Goal: Task Accomplishment & Management: Complete application form

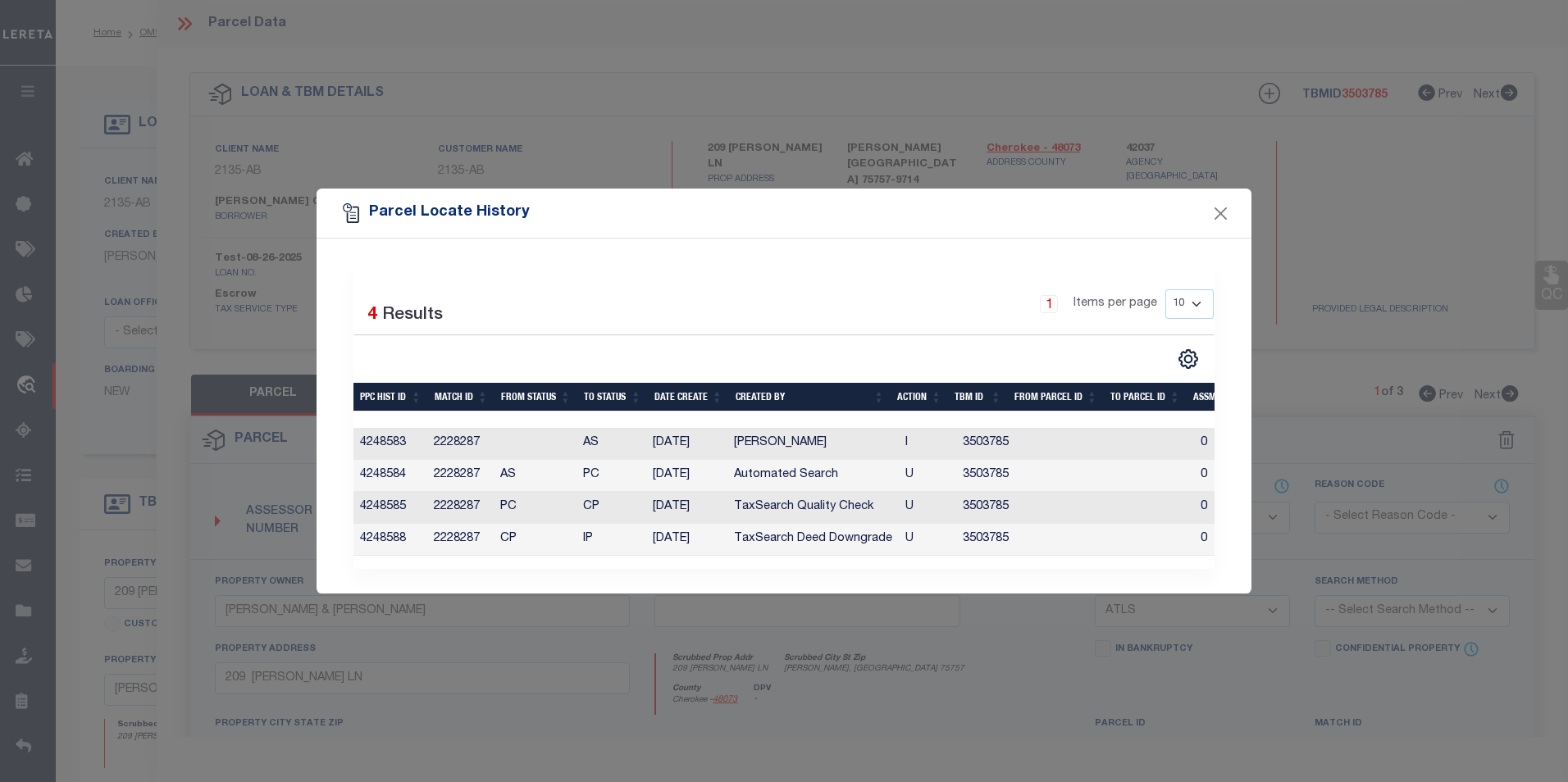
select select "IP"
select select "ATL"
select select "2586"
select select "10"
select select "Escrow"
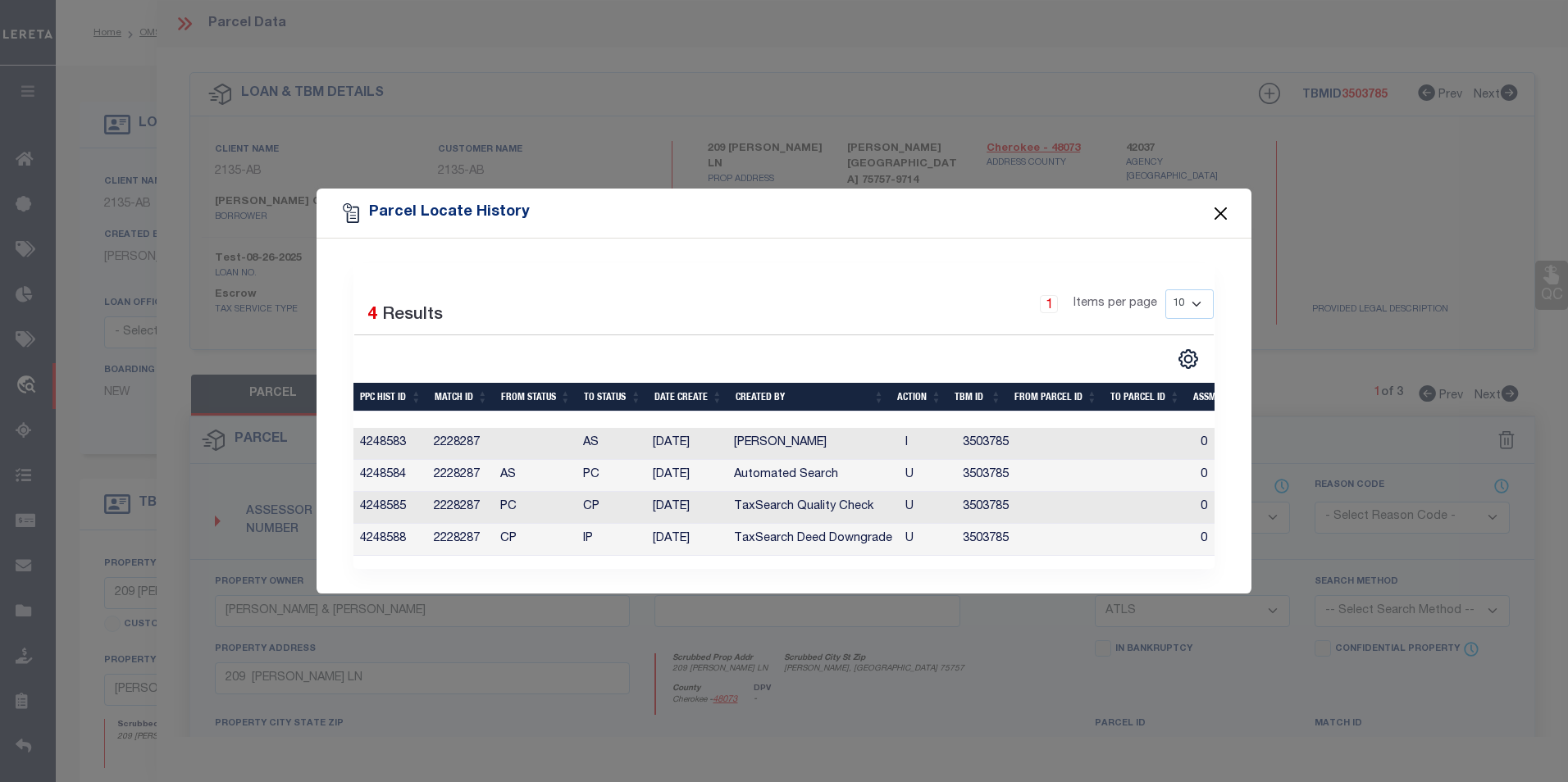
click at [1231, 208] on button "Close" at bounding box center [1220, 213] width 21 height 21
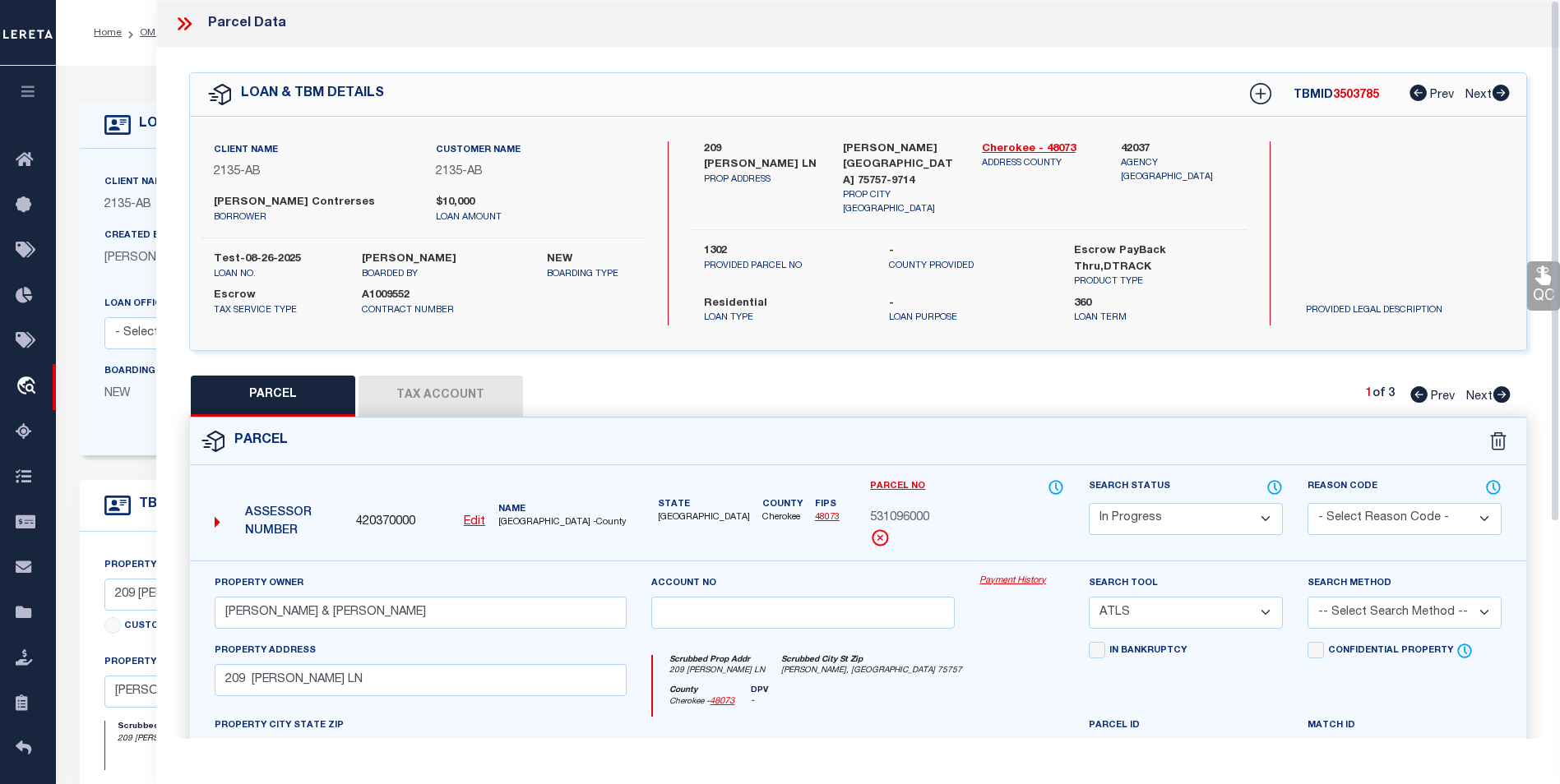
click at [188, 19] on icon at bounding box center [184, 23] width 21 height 21
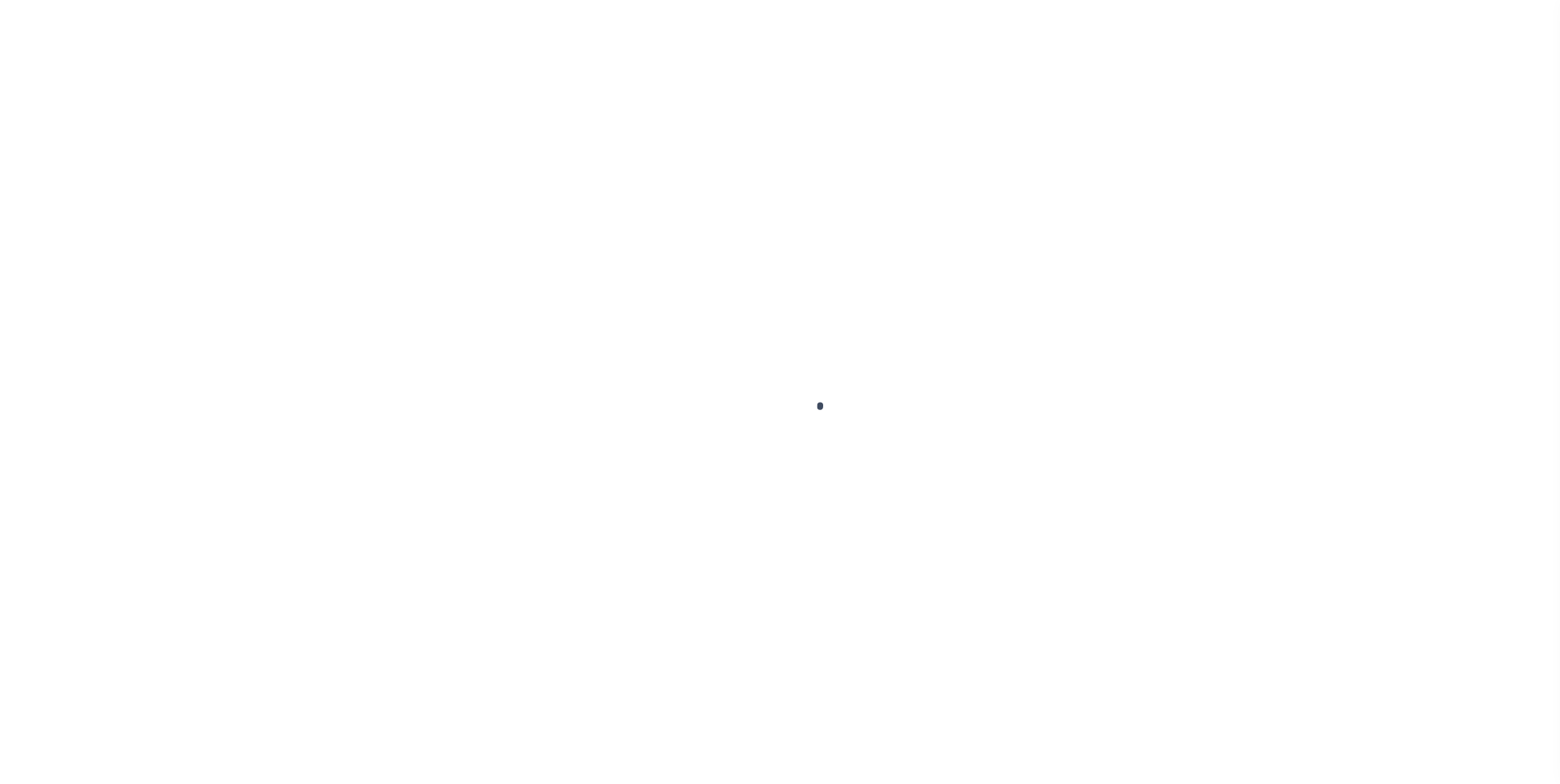
type input "test-08-26-2025"
type input "[PERSON_NAME] Contrerses"
select select
type input "209 [PERSON_NAME] LN"
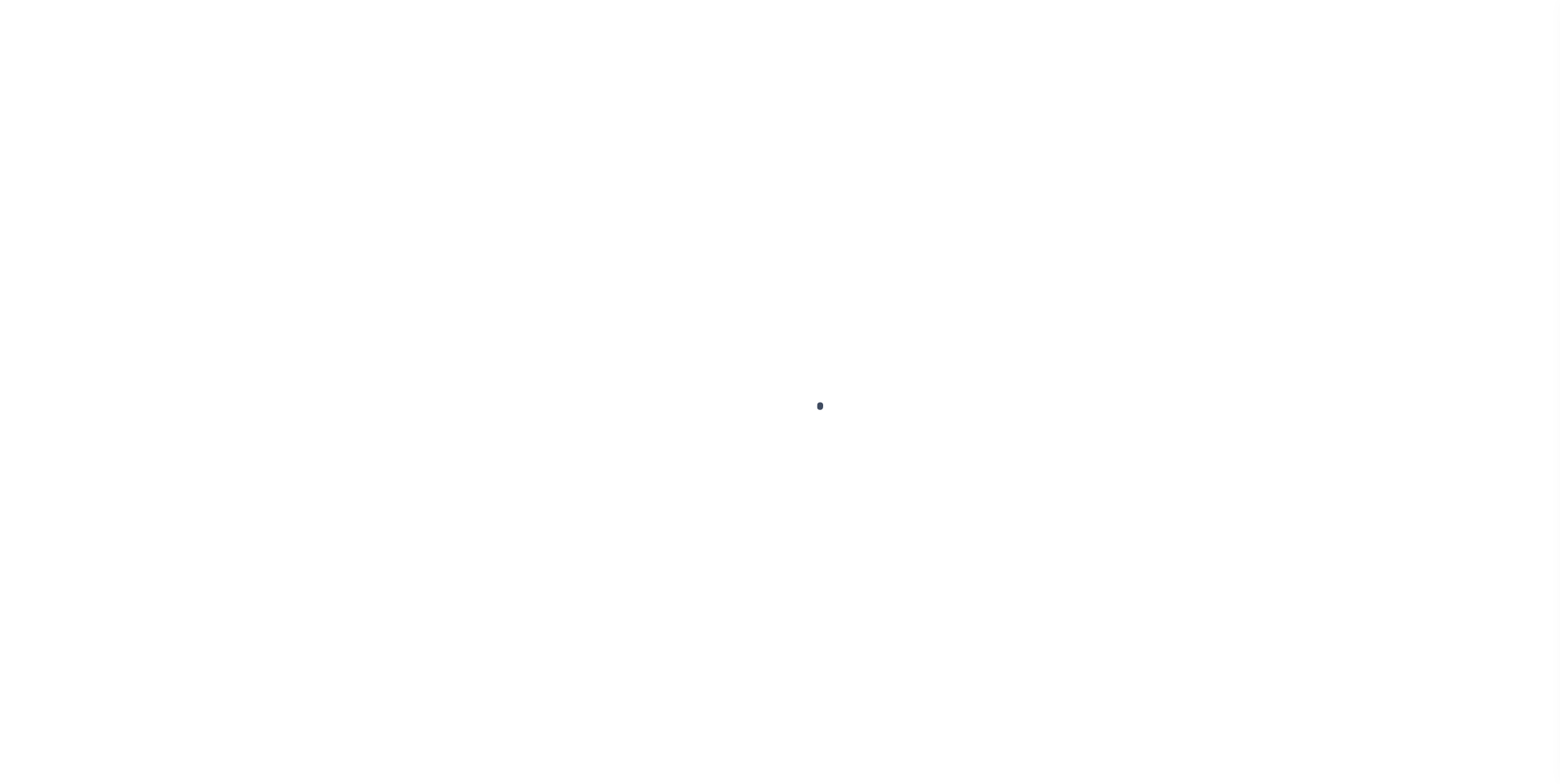
type input "[PERSON_NAME] [GEOGRAPHIC_DATA] 75757-9714"
type input "[DATE]"
select select "10"
select select "Escrow"
type input "209 [PERSON_NAME] LN"
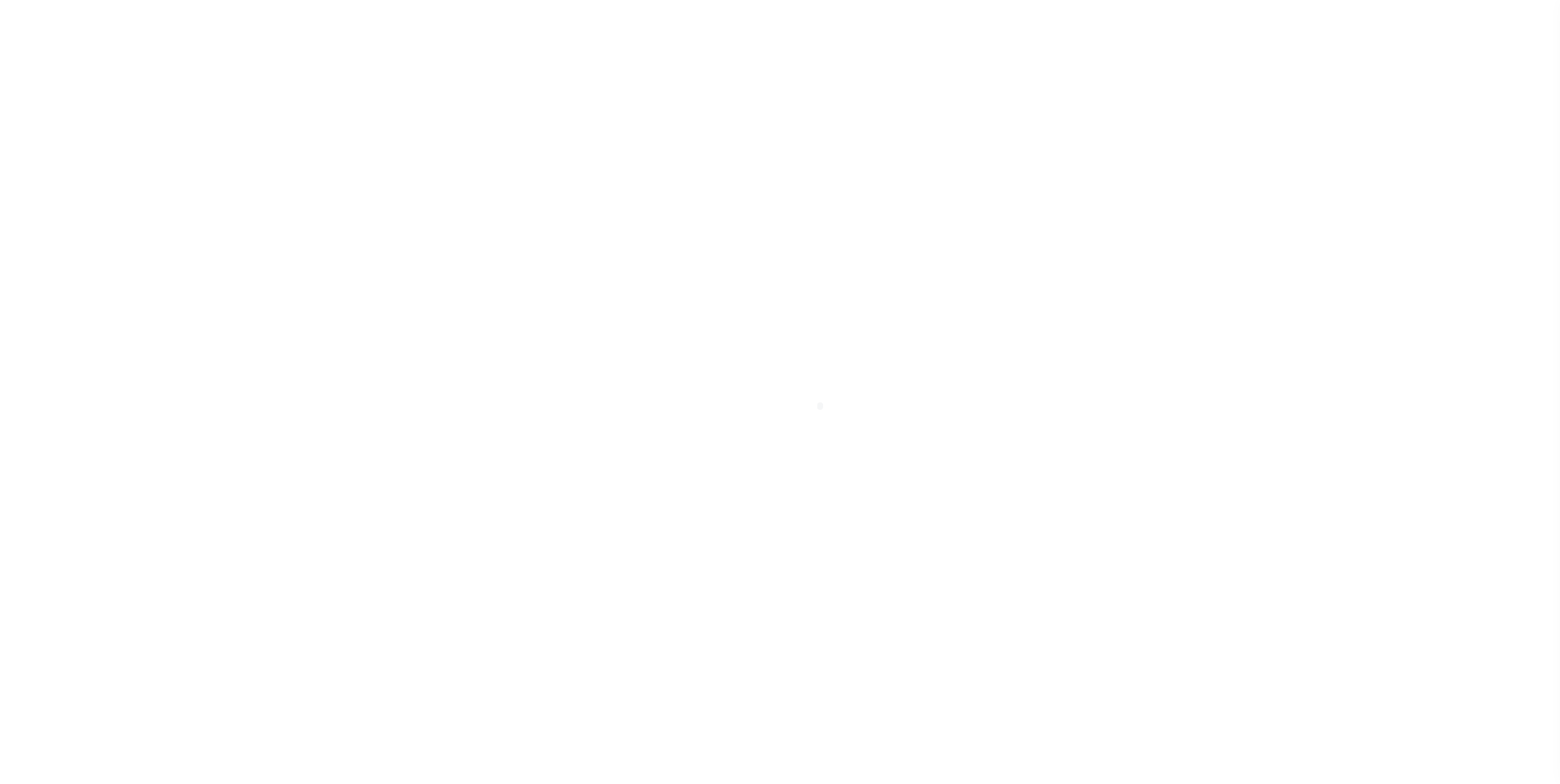
type input "1302"
select select
type input "[PERSON_NAME] [GEOGRAPHIC_DATA] 75757-9714"
type input "QA-CNUMBER-102134"
type input "[GEOGRAPHIC_DATA]"
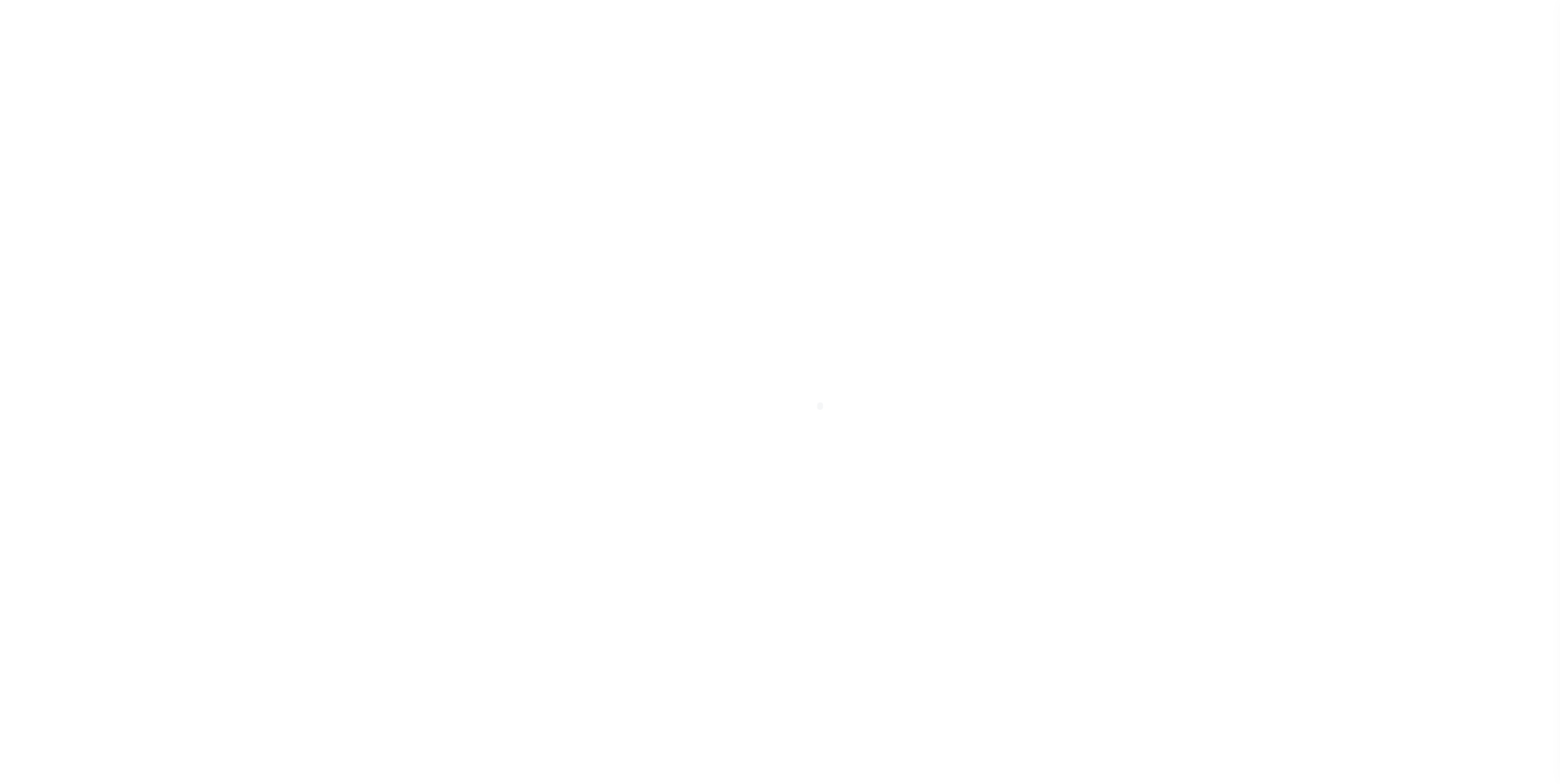
select select "2586"
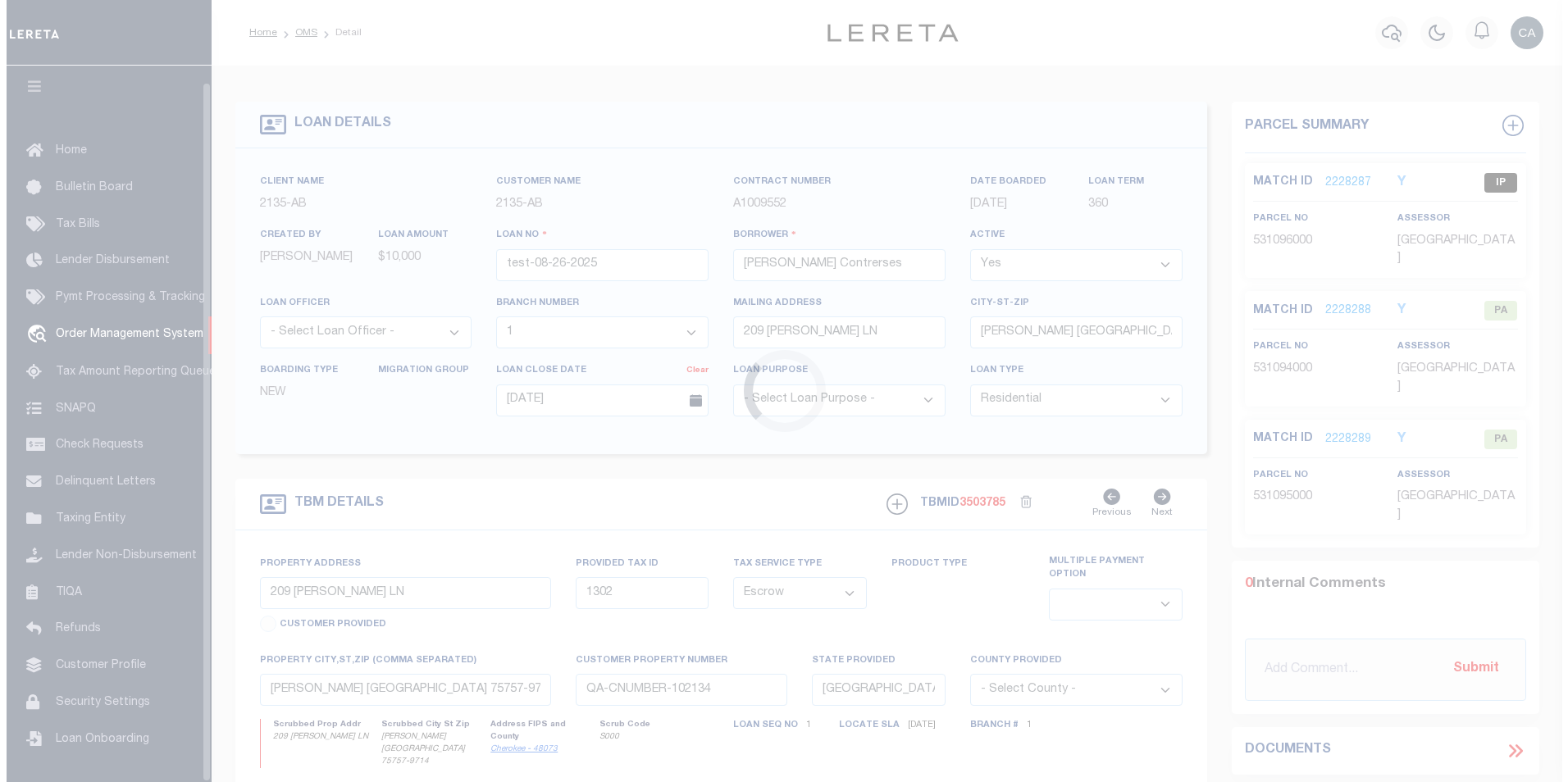
scroll to position [16, 0]
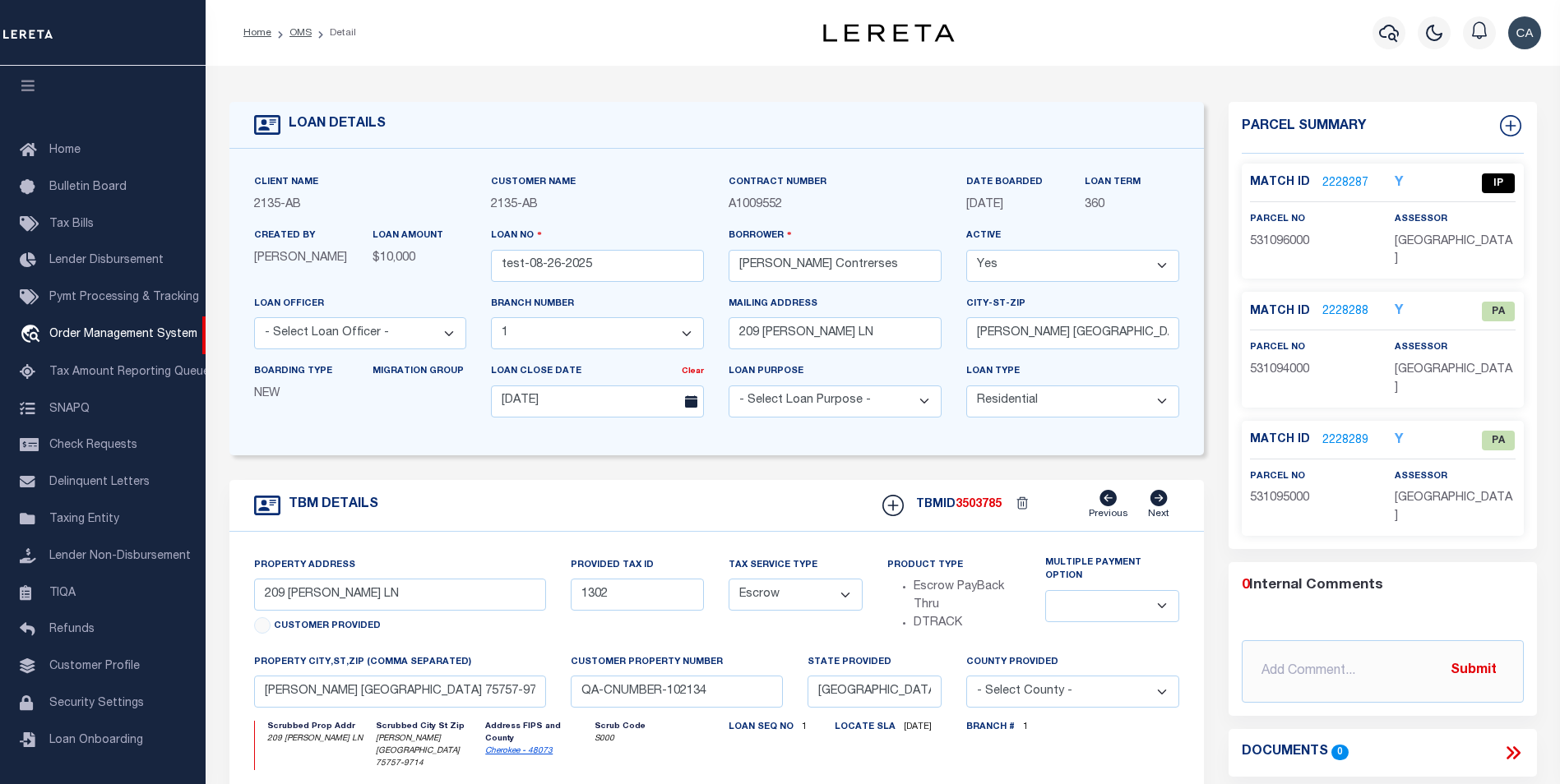
click at [1345, 179] on link "2228287" at bounding box center [1345, 184] width 46 height 17
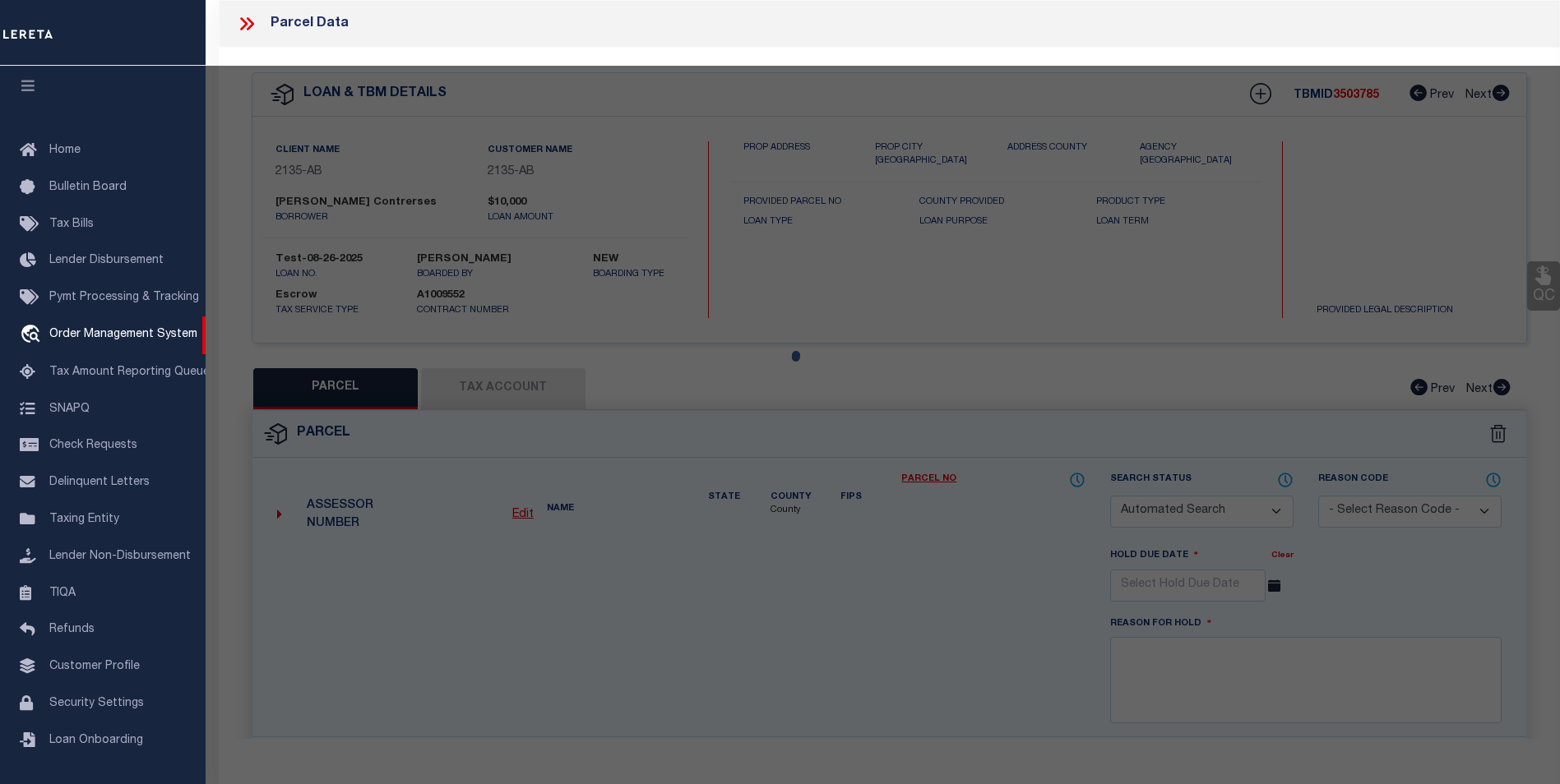
checkbox input "false"
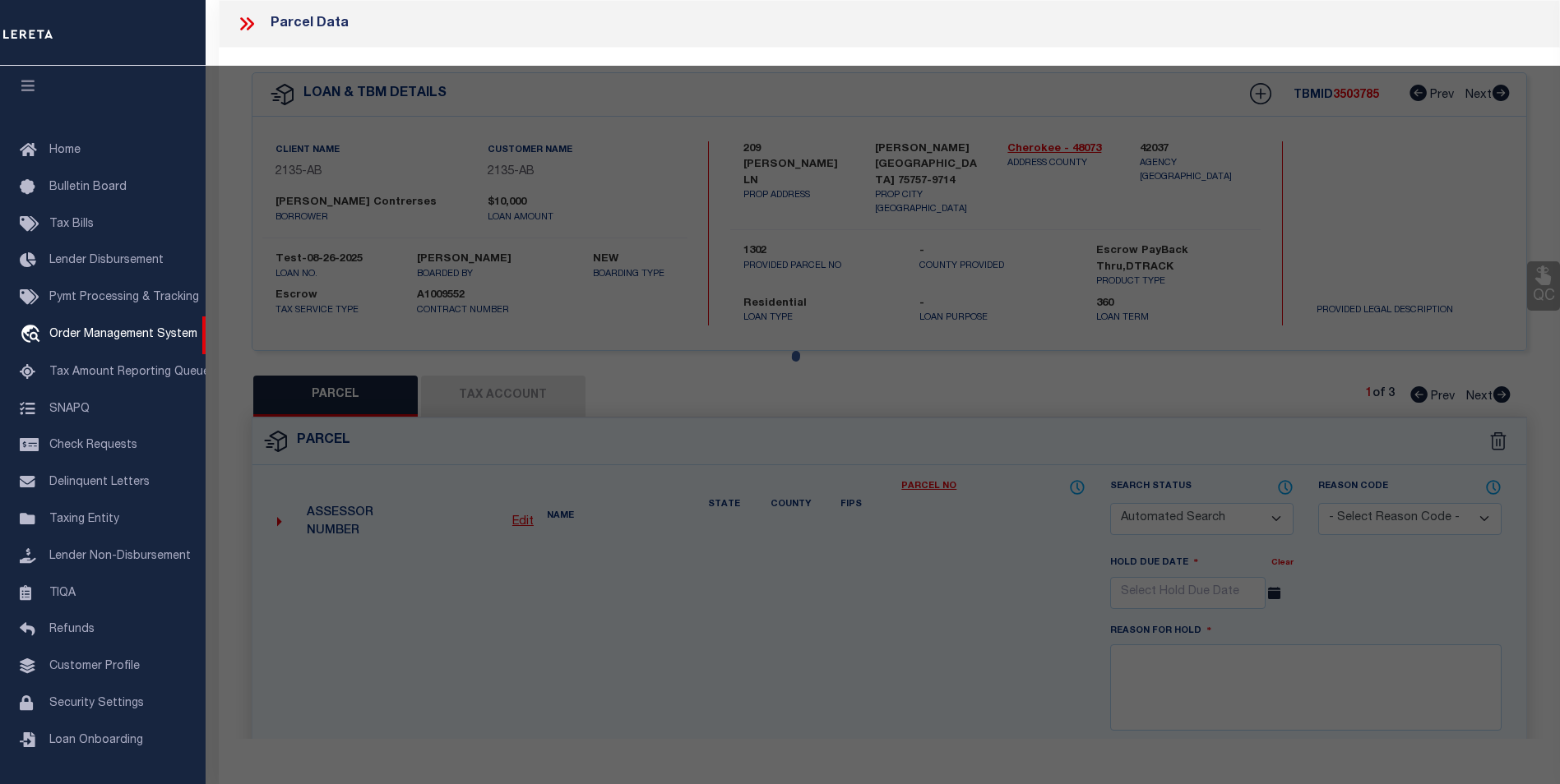
select select "IP"
type input "[PERSON_NAME] & [PERSON_NAME]"
select select "ATL"
select select
type input "209 [PERSON_NAME] LN"
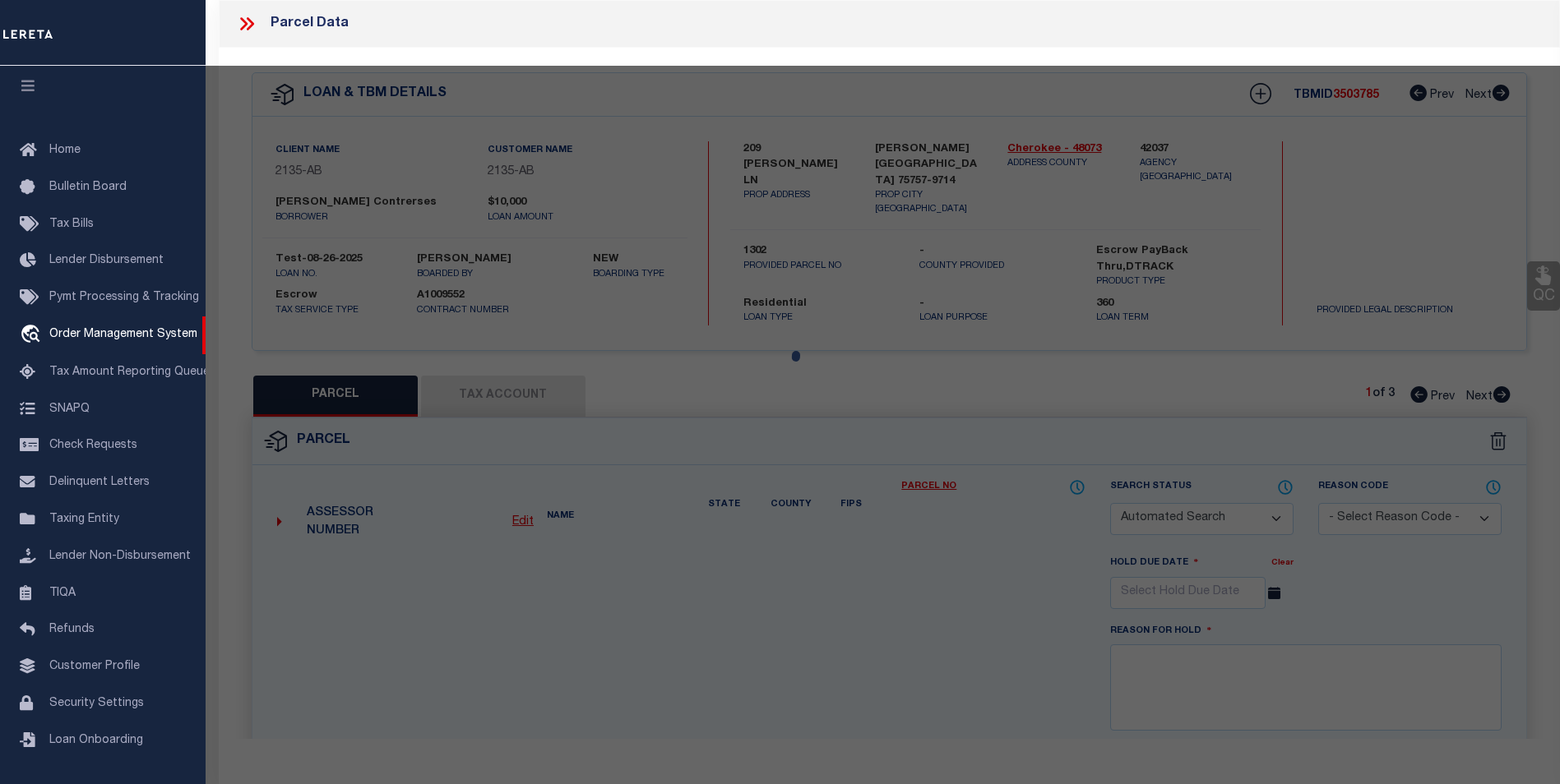
checkbox input "false"
type input "[PERSON_NAME], [GEOGRAPHIC_DATA] 75757"
type textarea "LOT 144 BLK 1 [GEOGRAPHIC_DATA] [GEOGRAPHIC_DATA] 85 X 110 - BISD"
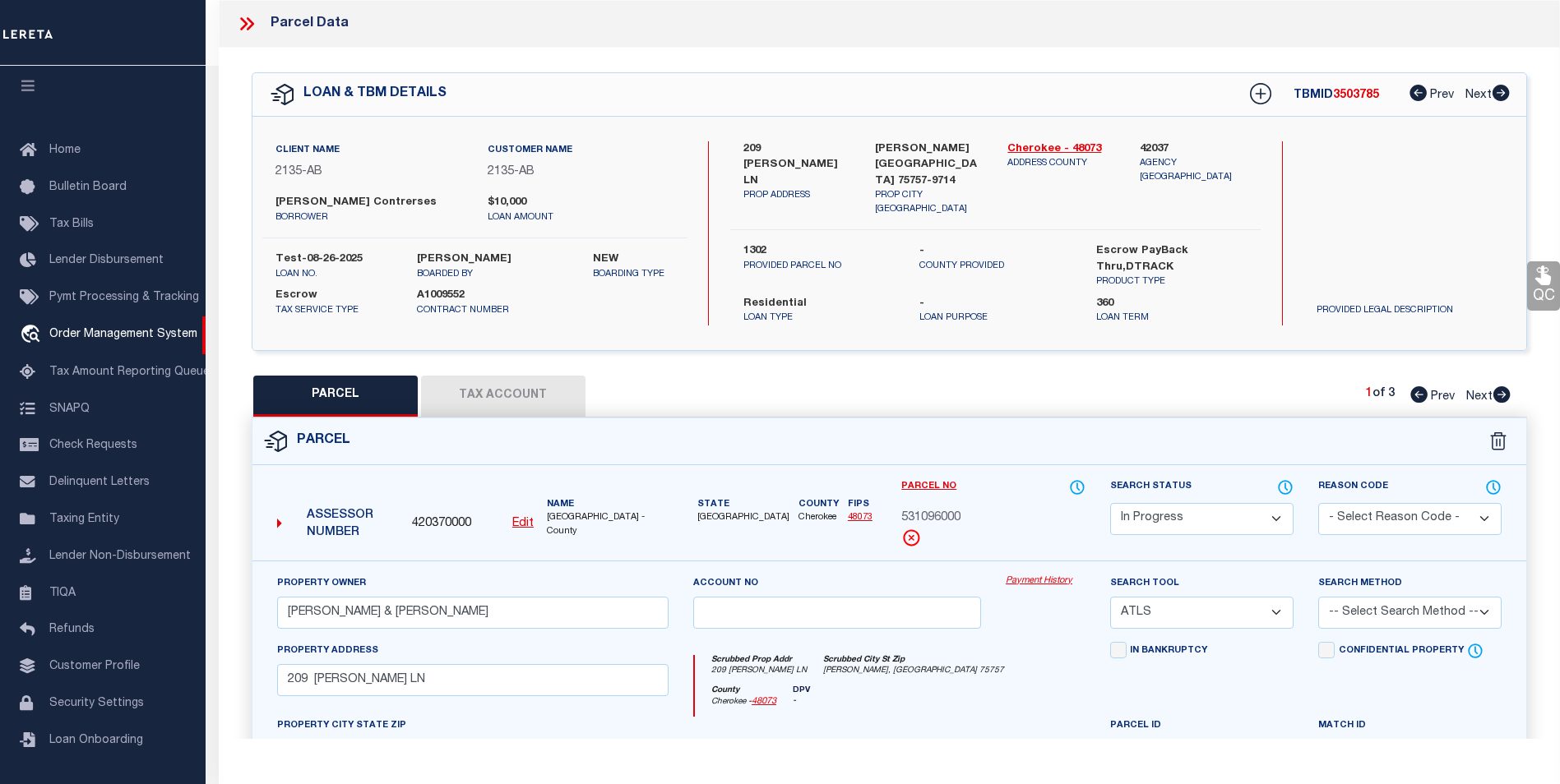
click at [243, 25] on icon at bounding box center [247, 23] width 21 height 21
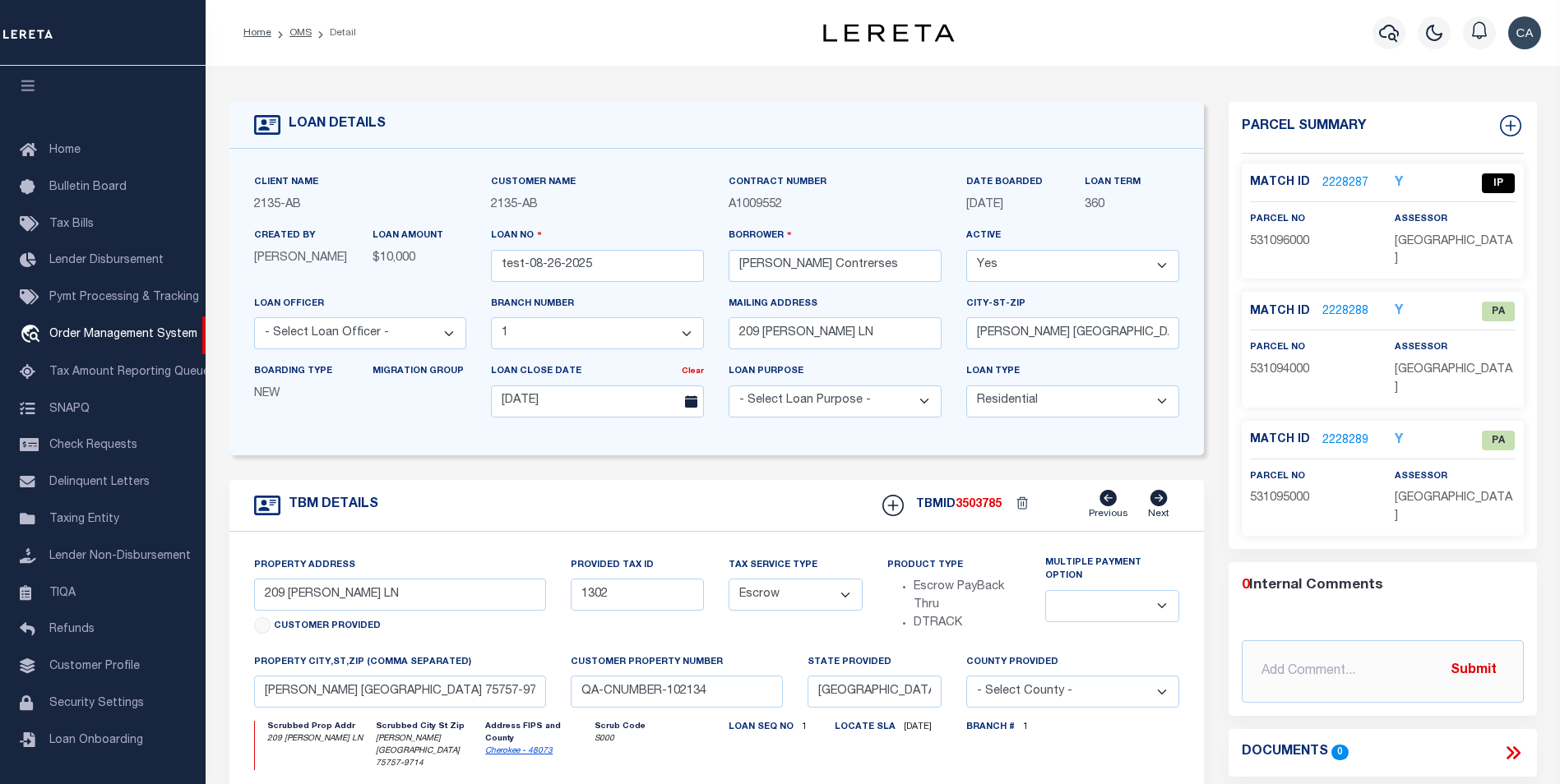
click at [1354, 178] on link "2228287" at bounding box center [1345, 184] width 46 height 17
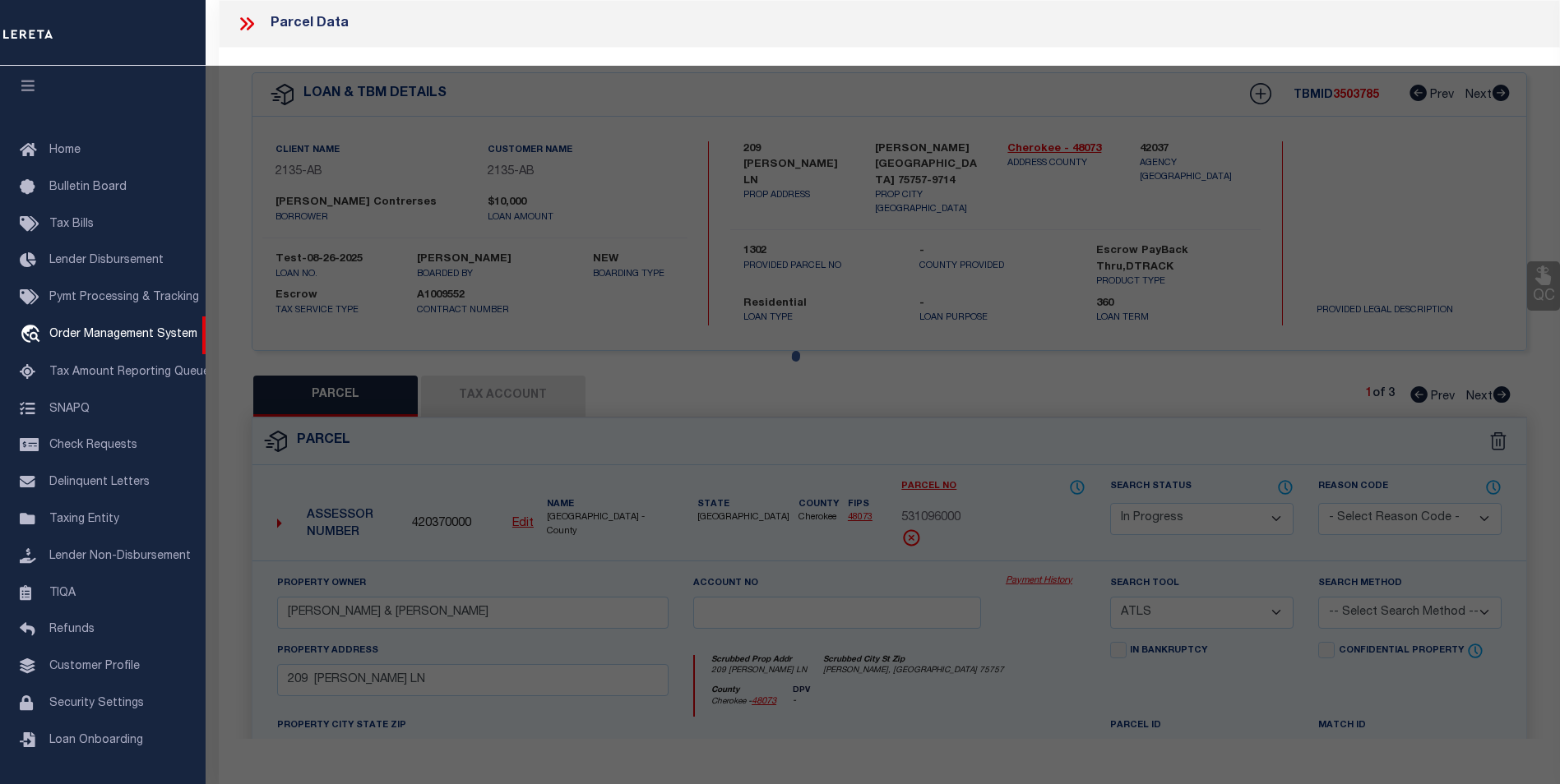
select select "AS"
select select
checkbox input "false"
select select "IP"
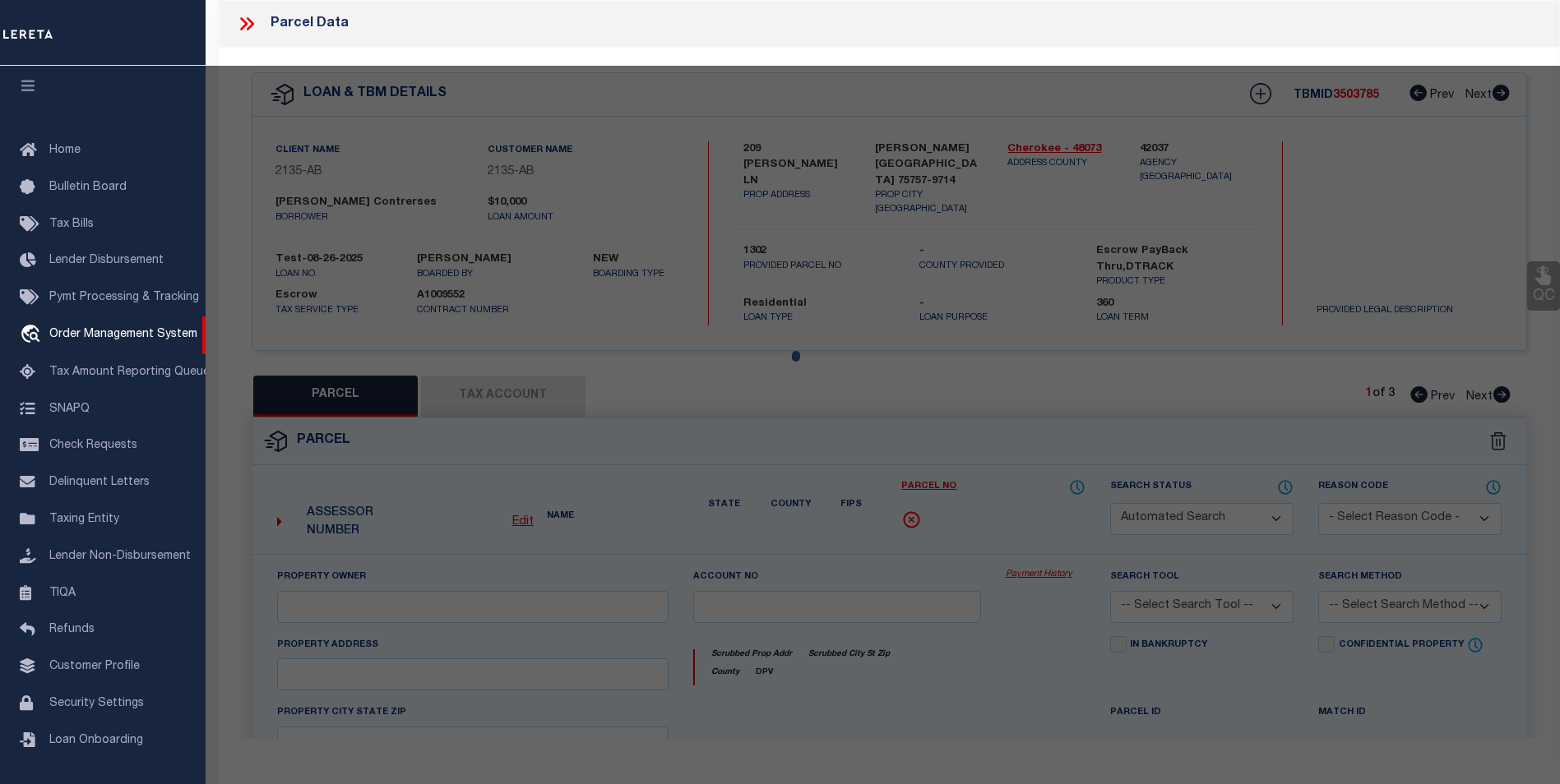
type input "[PERSON_NAME] & [PERSON_NAME]"
select select "ATL"
select select
type input "209 [PERSON_NAME] LN"
checkbox input "false"
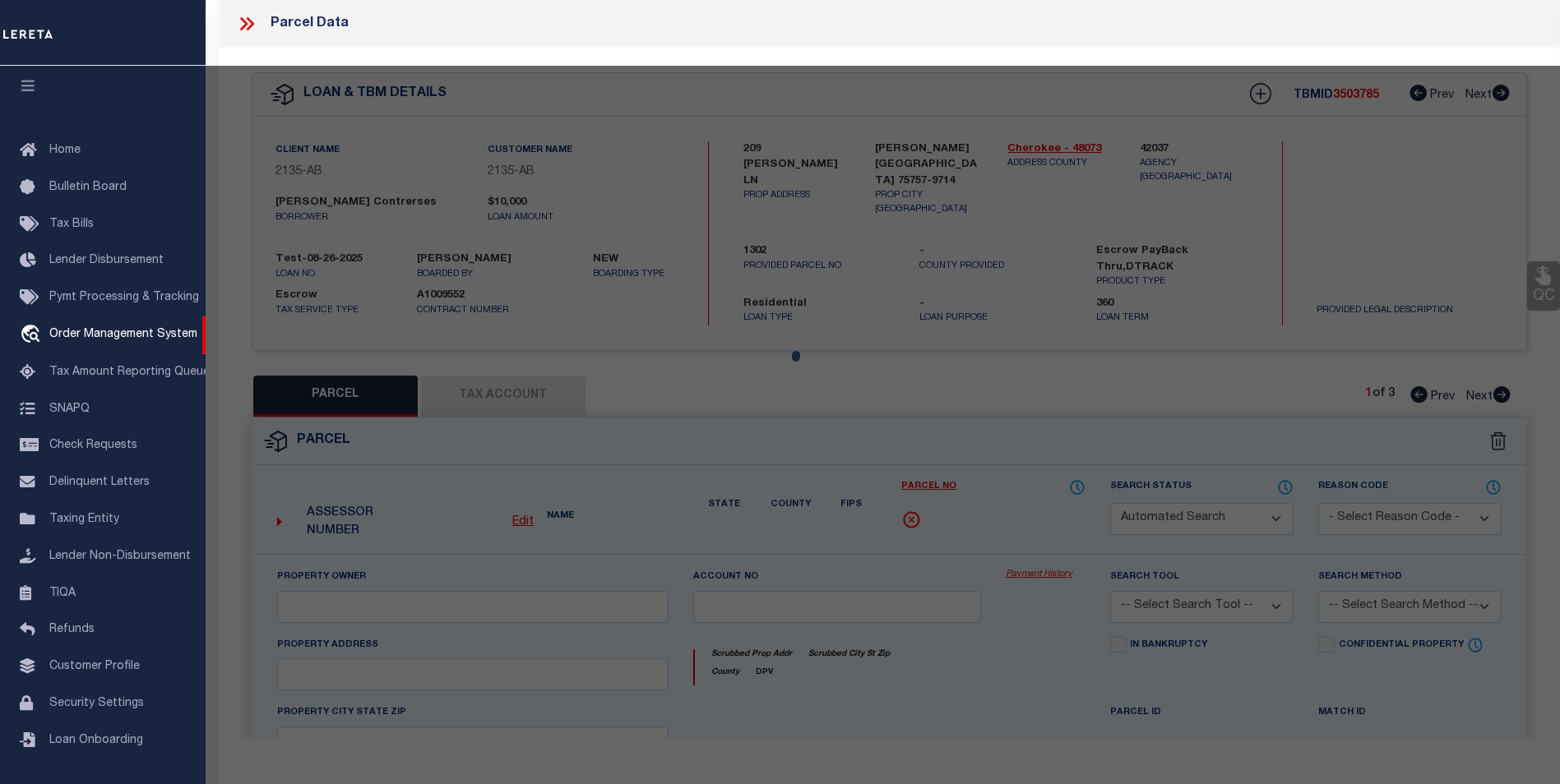
type input "[PERSON_NAME], [GEOGRAPHIC_DATA] 75757"
type textarea "LOT 144 BLK 1 [GEOGRAPHIC_DATA] [GEOGRAPHIC_DATA] 85 X 110 - BISD"
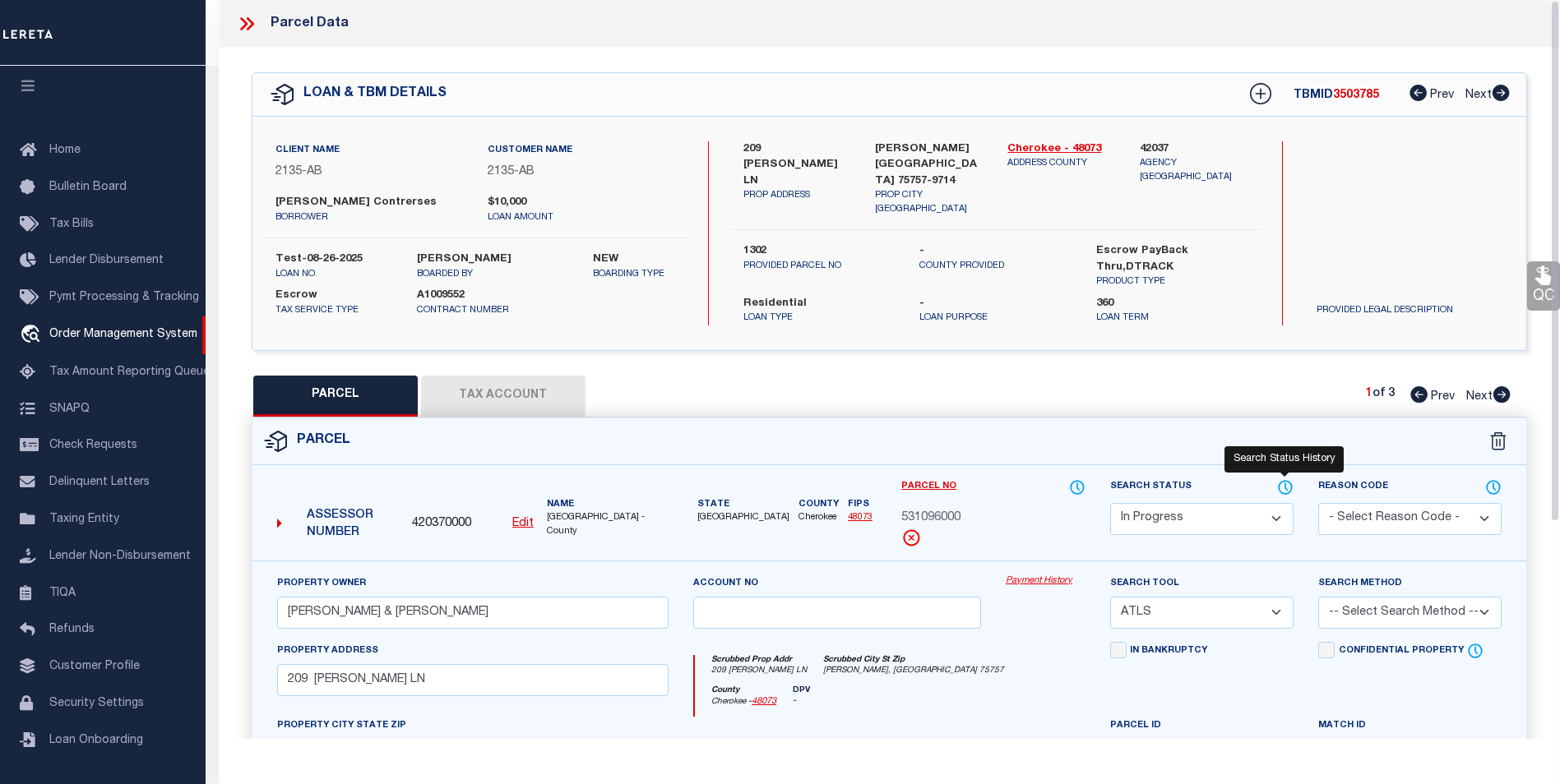
click at [1286, 478] on icon at bounding box center [1284, 487] width 16 height 18
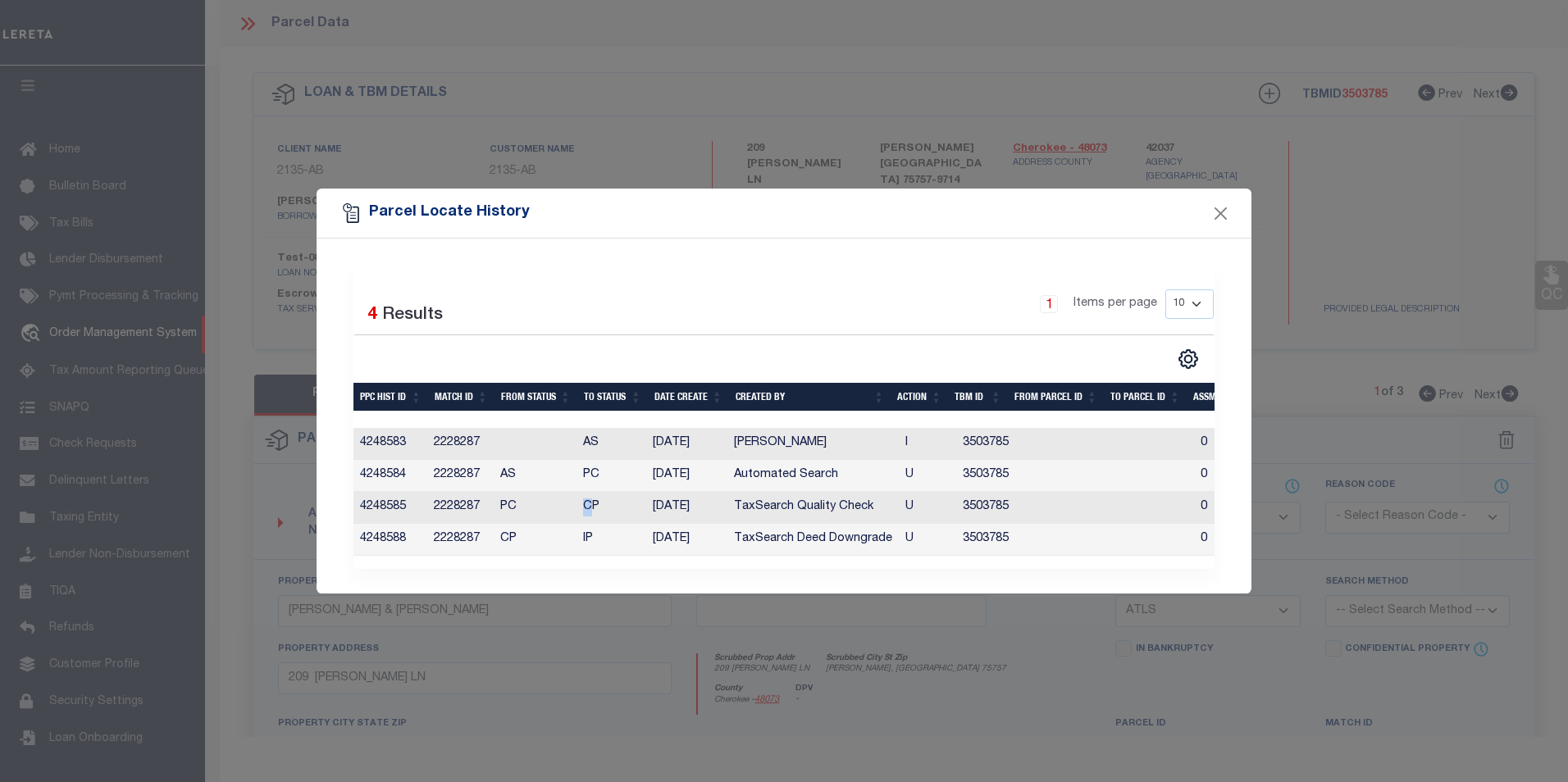
drag, startPoint x: 584, startPoint y: 504, endPoint x: 594, endPoint y: 505, distance: 10.0
click at [594, 505] on td "CP" at bounding box center [611, 507] width 70 height 32
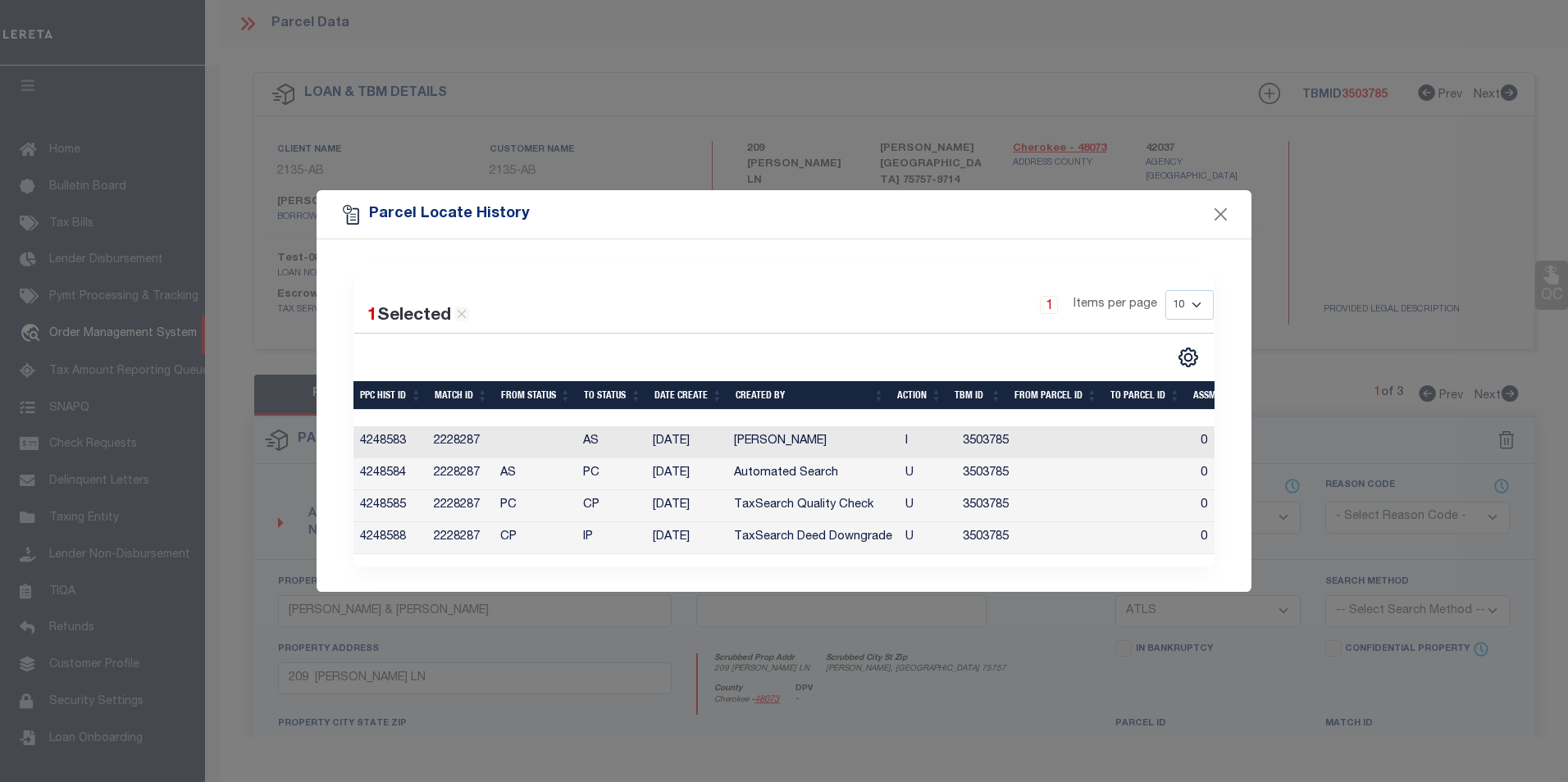
click at [516, 504] on td "PC" at bounding box center [535, 505] width 83 height 32
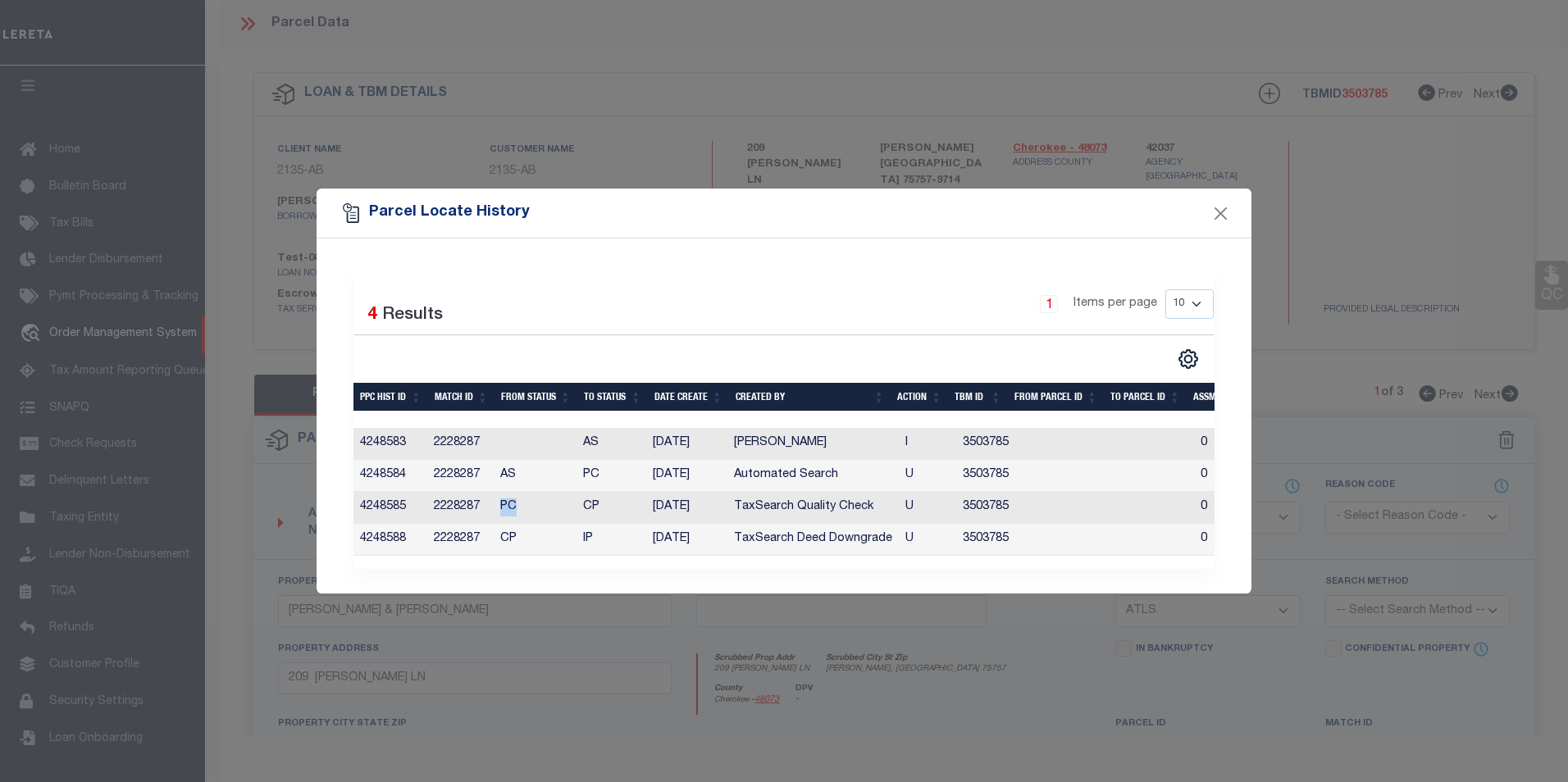
drag, startPoint x: 501, startPoint y: 505, endPoint x: 547, endPoint y: 503, distance: 46.0
click at [547, 503] on td "PC" at bounding box center [535, 507] width 83 height 32
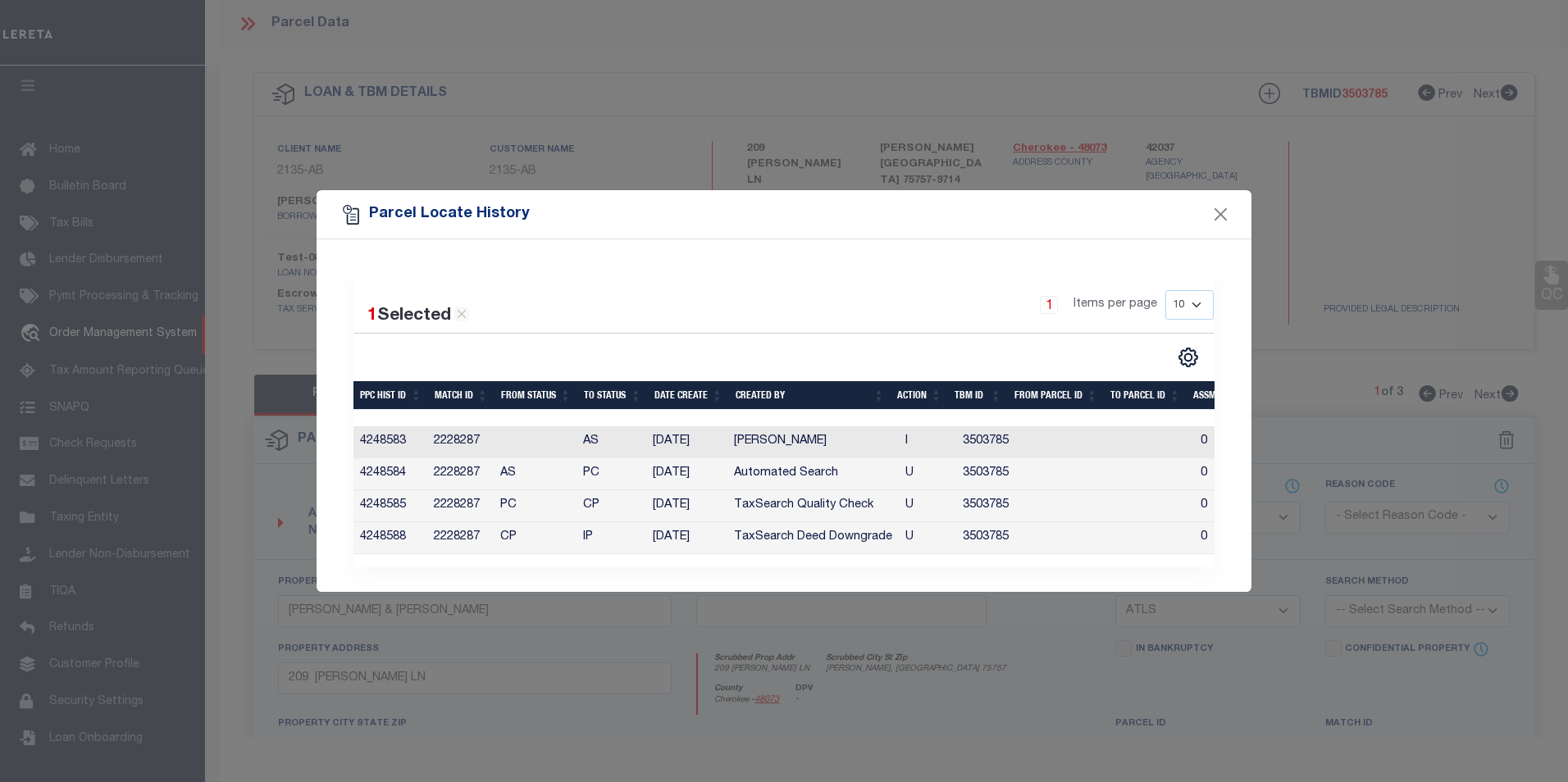
click at [740, 528] on td "TaxSearch Deed Downgrade" at bounding box center [813, 538] width 172 height 32
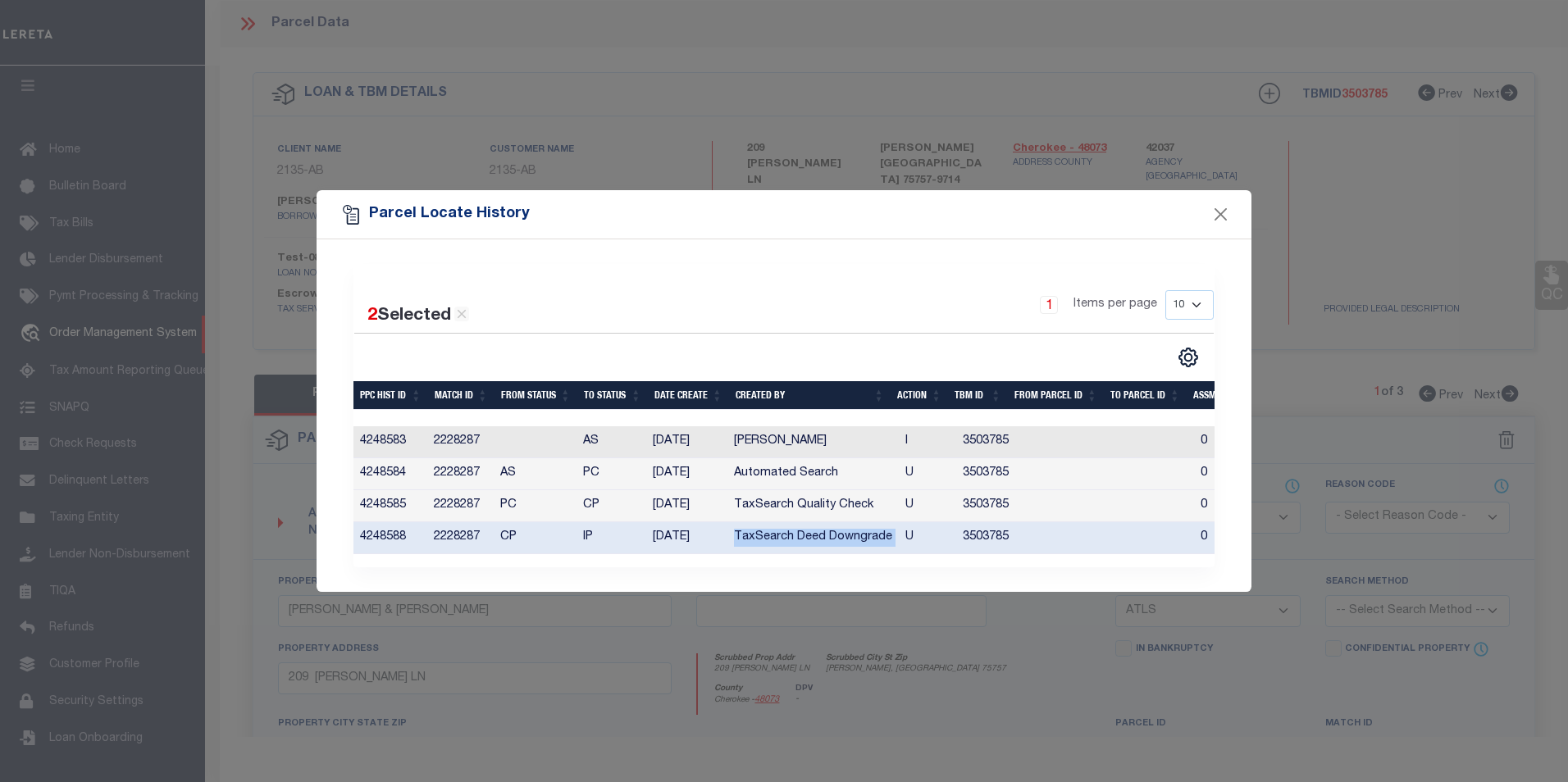
drag, startPoint x: 734, startPoint y: 531, endPoint x: 900, endPoint y: 531, distance: 166.0
click at [900, 531] on tr "4248588 2228287 CP IP [DATE] TaxSearch Deed Downgrade U 3503785 0 0 0 0 0 0 0 0" at bounding box center [1126, 538] width 1544 height 32
copy td "TaxSearch Deed Downgrade"
click at [1217, 204] on button "Close" at bounding box center [1220, 214] width 21 height 21
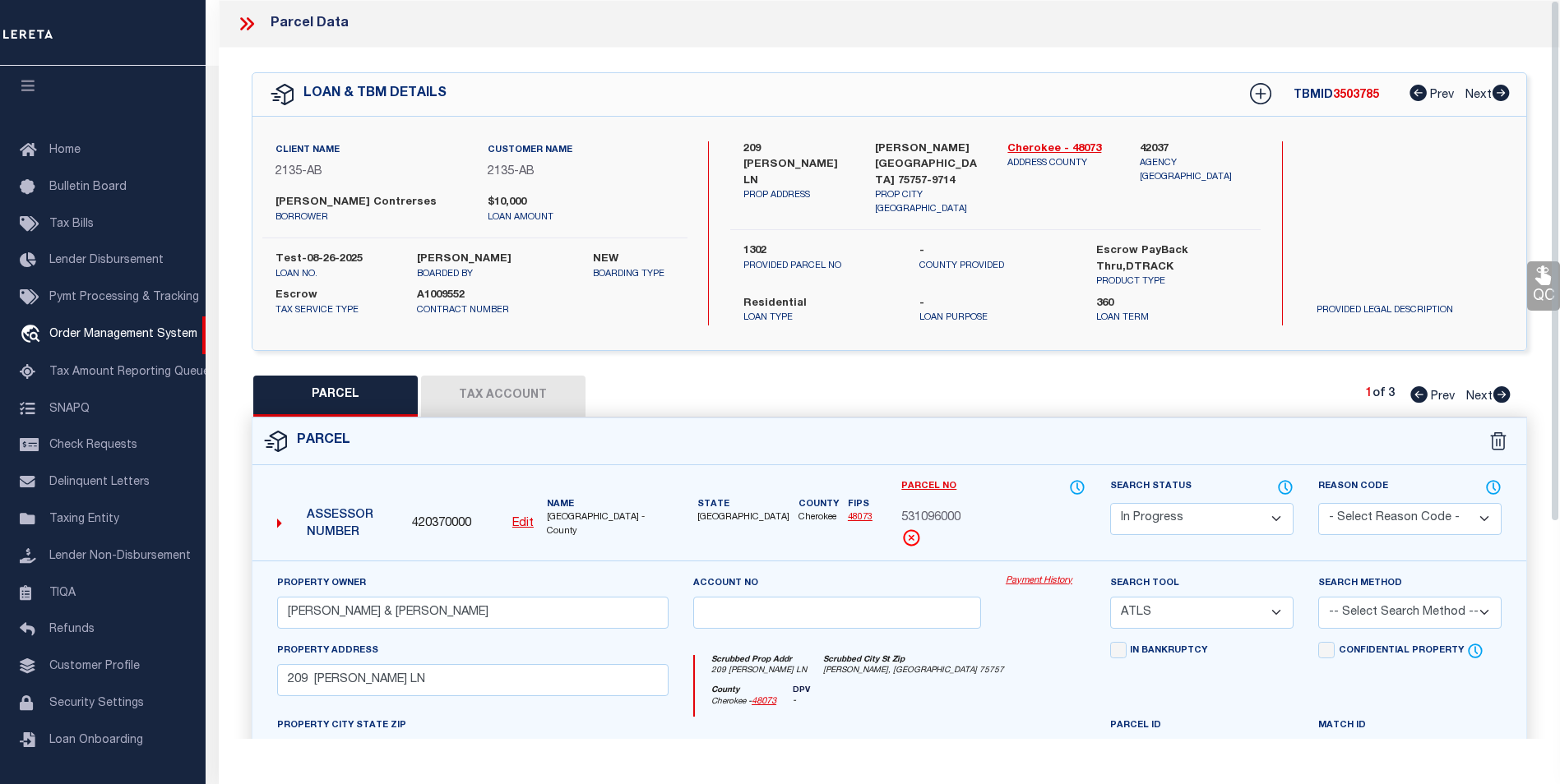
drag, startPoint x: 1220, startPoint y: 199, endPoint x: 237, endPoint y: 24, distance: 998.5
click at [237, 24] on icon at bounding box center [247, 23] width 21 height 21
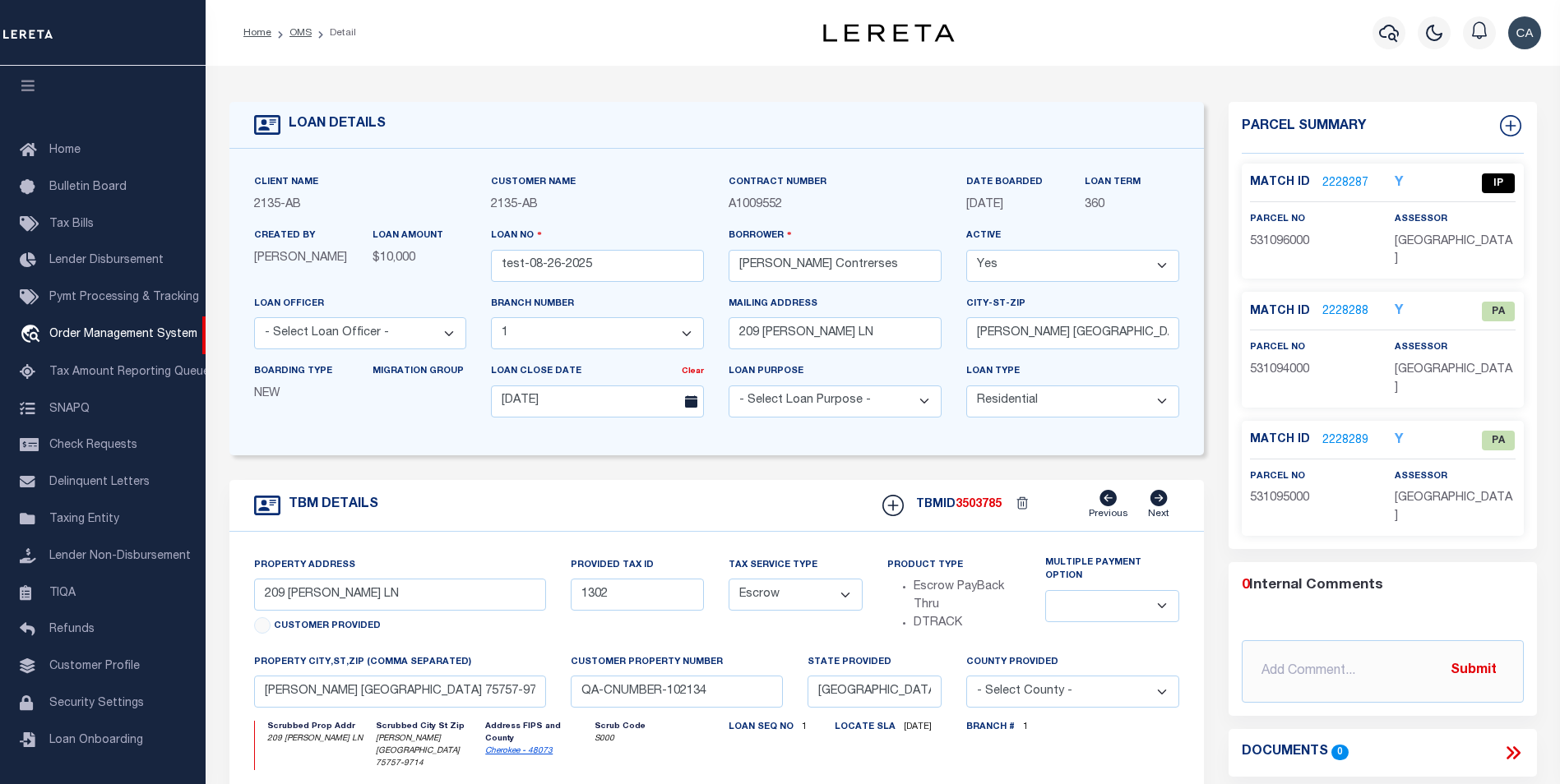
click at [1323, 303] on link "2228288" at bounding box center [1345, 312] width 46 height 17
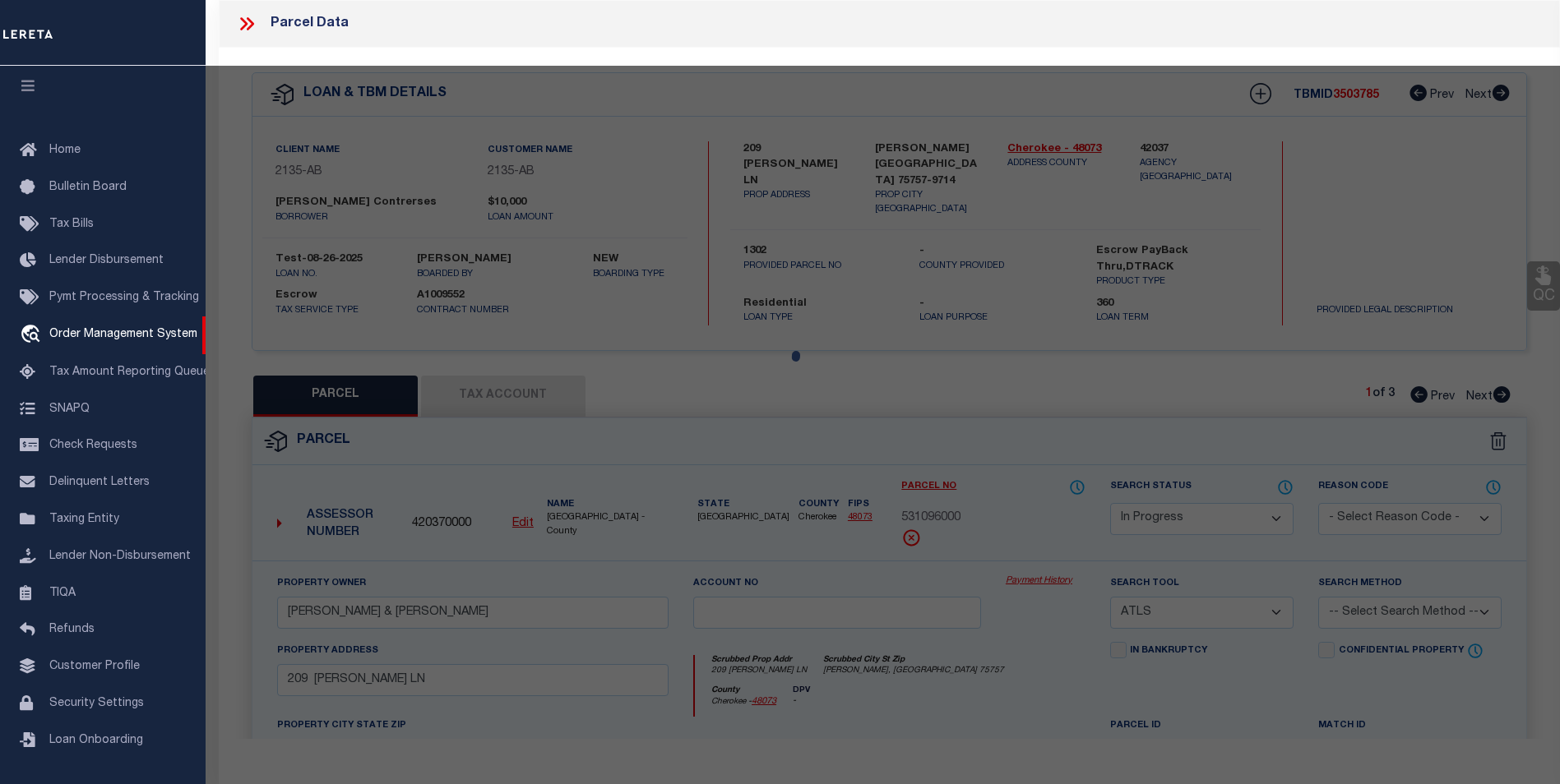
select select "AS"
select select
checkbox input "false"
select select "PA"
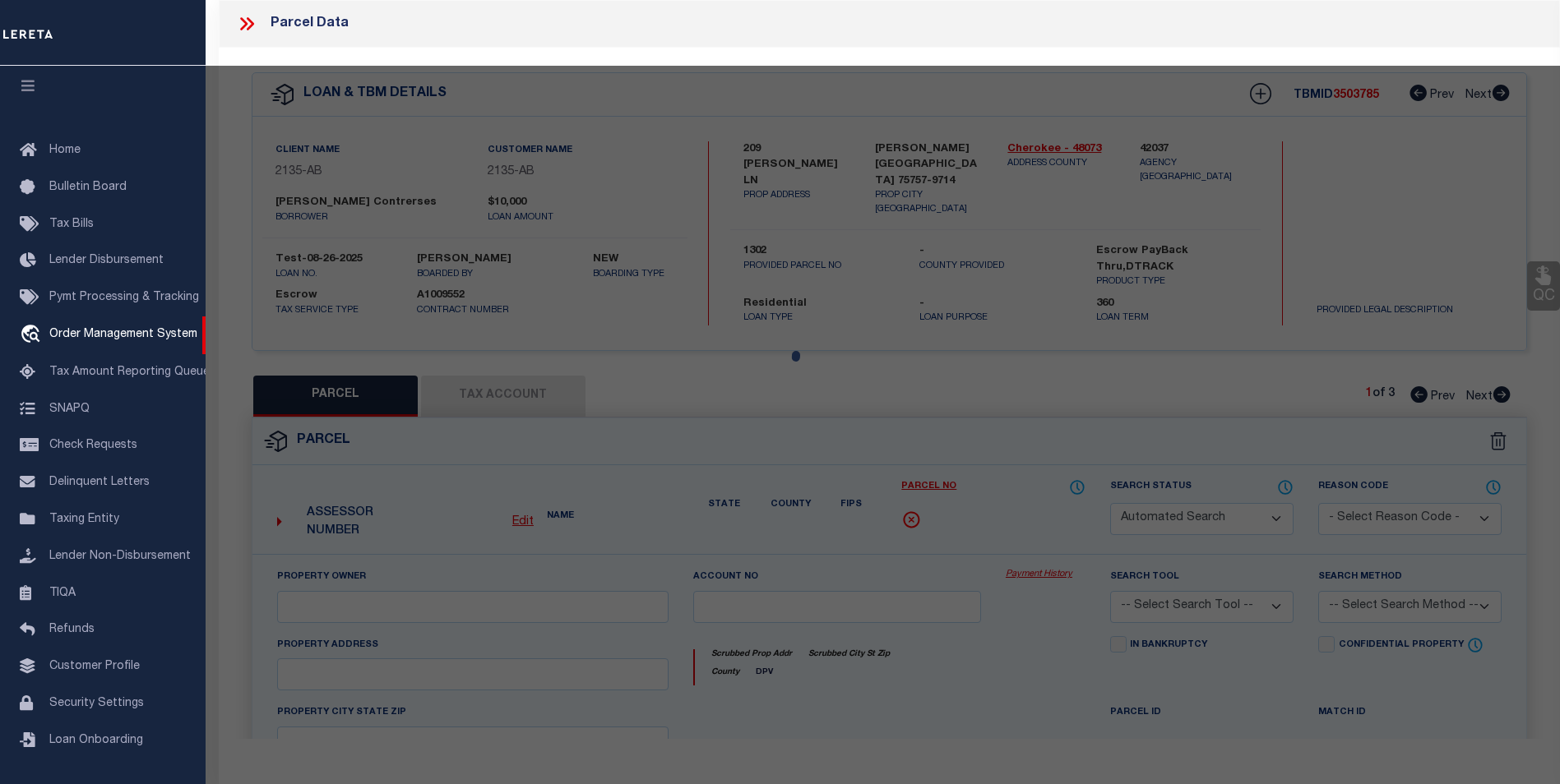
select select "MDD"
select select "ADD"
checkbox input "false"
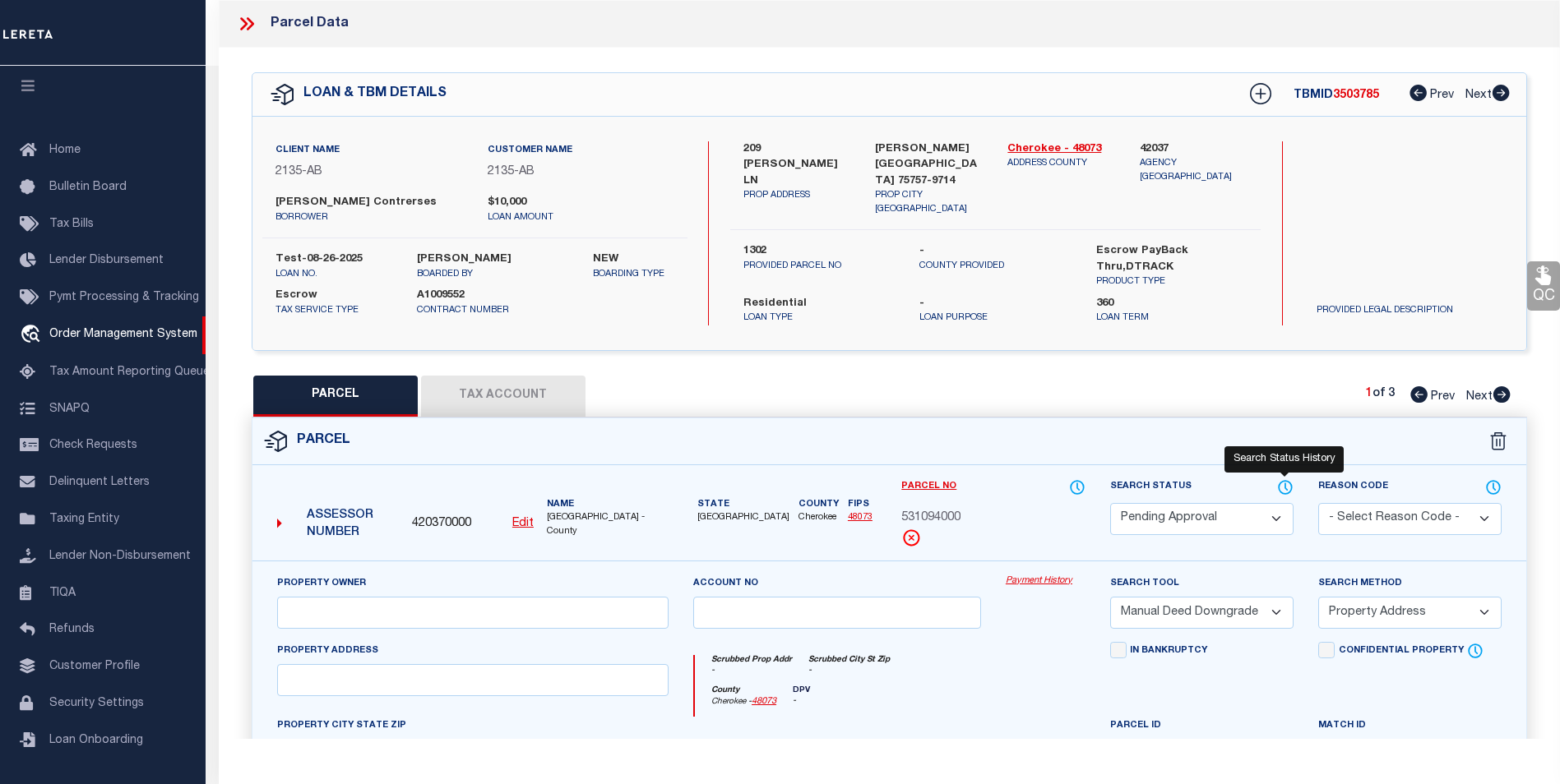
click at [1288, 478] on icon at bounding box center [1284, 487] width 16 height 18
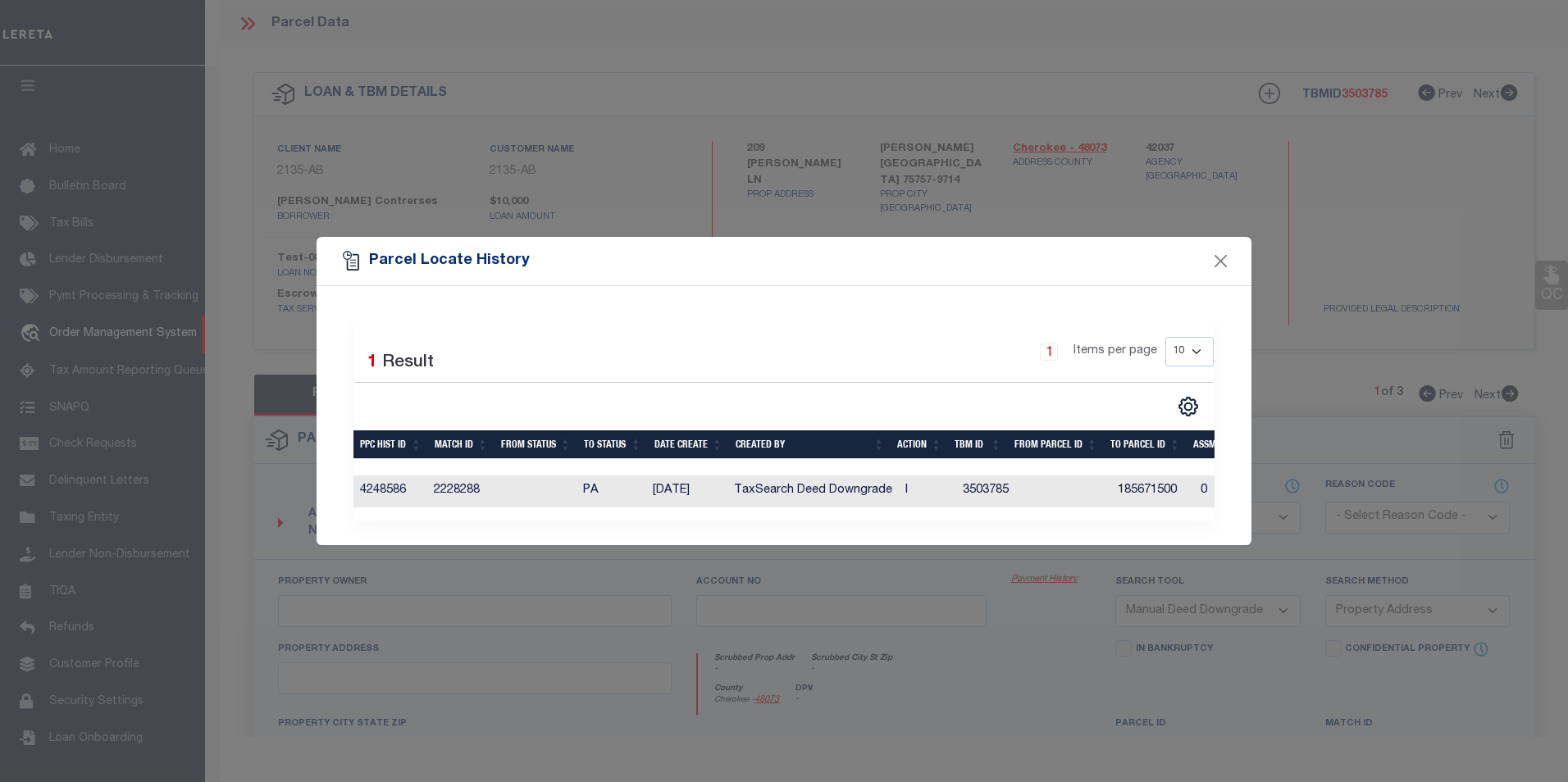
drag, startPoint x: 629, startPoint y: 89, endPoint x: 622, endPoint y: 80, distance: 11.4
click at [622, 80] on div "Parcel Locate History Selected 1 Result 1 Items per page 10 25 50 100" at bounding box center [784, 391] width 1568 height 782
